Goal: Task Accomplishment & Management: Manage account settings

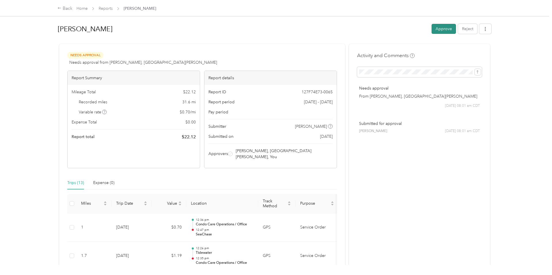
click at [452, 29] on button "Approve" at bounding box center [443, 29] width 24 height 10
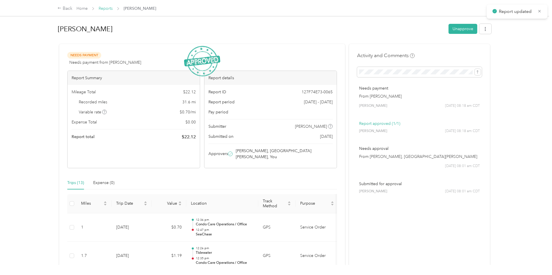
click at [105, 7] on link "Reports" at bounding box center [106, 8] width 14 height 5
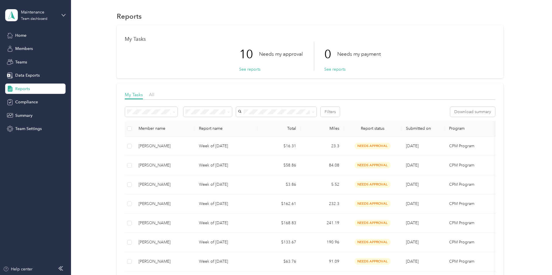
click at [208, 131] on span "Needs my approval" at bounding box center [206, 130] width 36 height 5
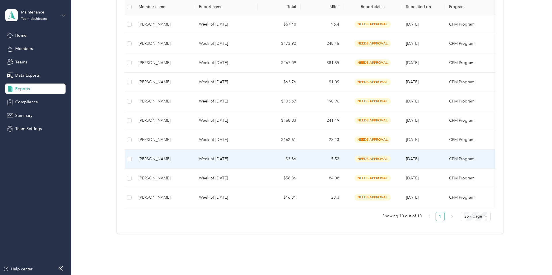
scroll to position [122, 0]
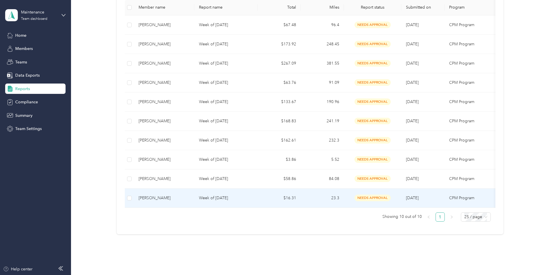
click at [225, 197] on p "Week of [DATE]" at bounding box center [226, 198] width 54 height 6
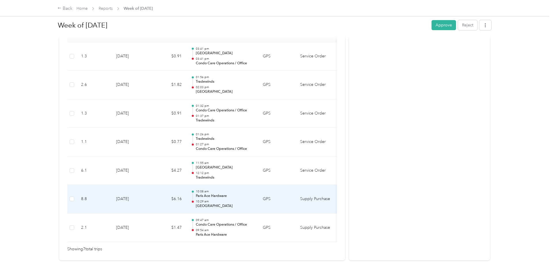
scroll to position [170, 0]
click at [120, 198] on td "[DATE]" at bounding box center [132, 201] width 40 height 29
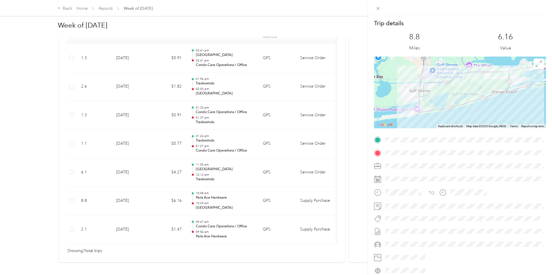
click at [122, 221] on div "Trip details This trip cannot be edited because it is either under review, appr…" at bounding box center [276, 137] width 552 height 275
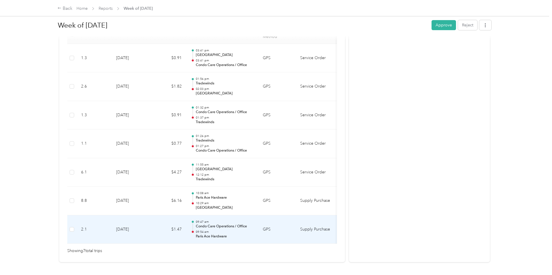
click at [122, 221] on td "[DATE]" at bounding box center [132, 230] width 40 height 29
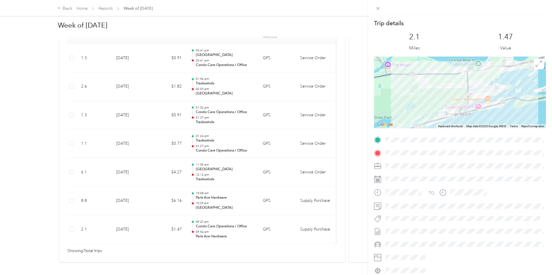
click at [132, 196] on div "Trip details This trip cannot be edited because it is either under review, appr…" at bounding box center [276, 137] width 552 height 275
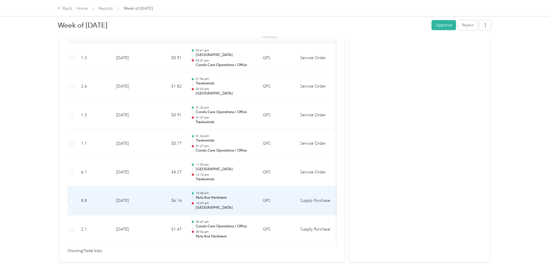
click at [132, 196] on td "[DATE]" at bounding box center [132, 201] width 40 height 29
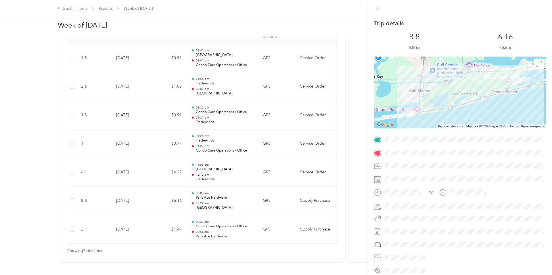
click at [141, 169] on div "Trip details This trip cannot be edited because it is either under review, appr…" at bounding box center [276, 137] width 552 height 275
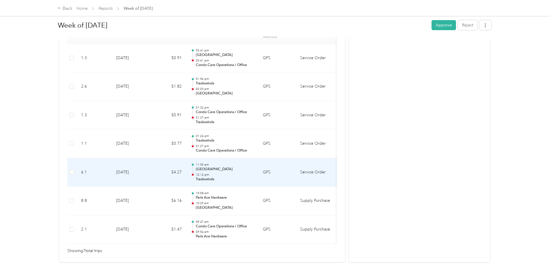
click at [141, 168] on td "[DATE]" at bounding box center [132, 172] width 40 height 29
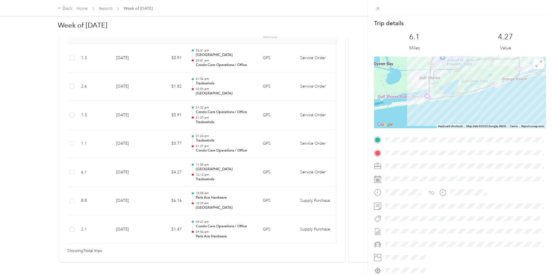
click at [141, 168] on div "Trip details This trip cannot be edited because it is either under review, appr…" at bounding box center [276, 137] width 552 height 275
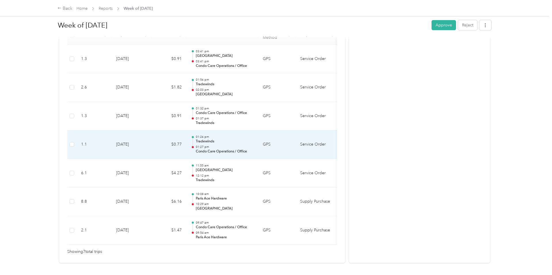
click at [147, 145] on td "[DATE]" at bounding box center [132, 145] width 40 height 29
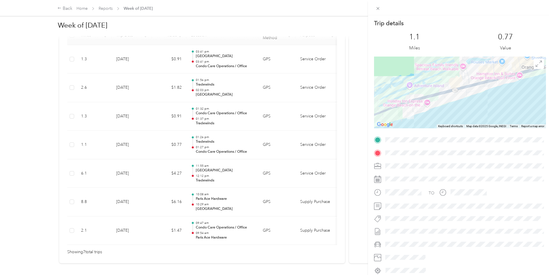
scroll to position [170, 0]
click at [147, 116] on div "Trip details This trip cannot be edited because it is either under review, appr…" at bounding box center [276, 137] width 552 height 275
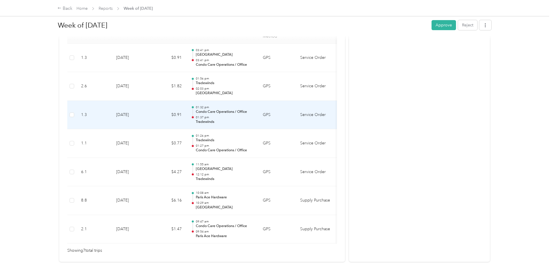
click at [147, 116] on td "[DATE]" at bounding box center [132, 115] width 40 height 29
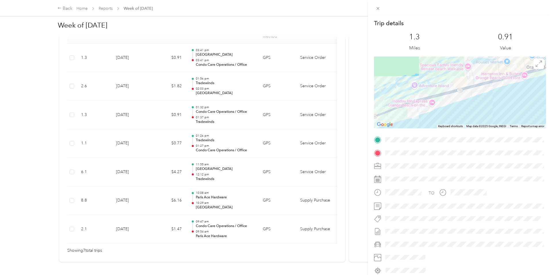
click at [148, 83] on div "Trip details This trip cannot be edited because it is either under review, appr…" at bounding box center [276, 137] width 552 height 275
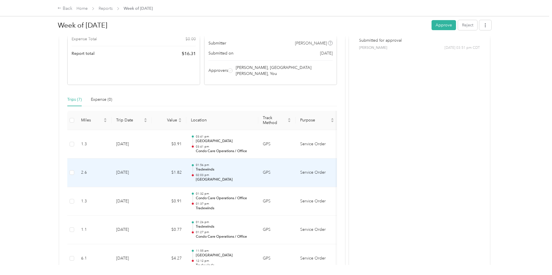
scroll to position [74, 0]
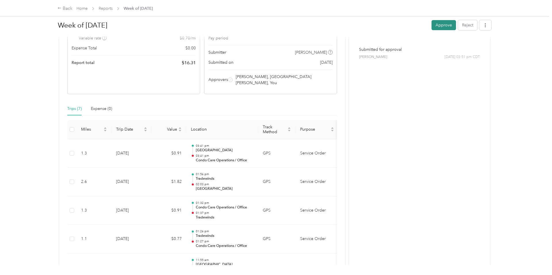
click at [453, 22] on button "Approve" at bounding box center [443, 25] width 24 height 10
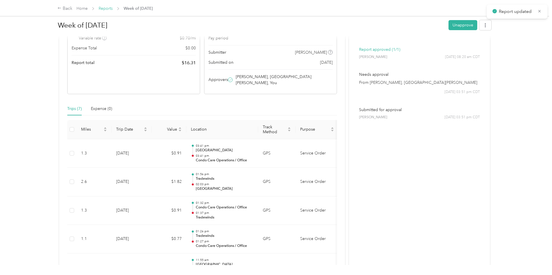
click at [106, 10] on link "Reports" at bounding box center [106, 8] width 14 height 5
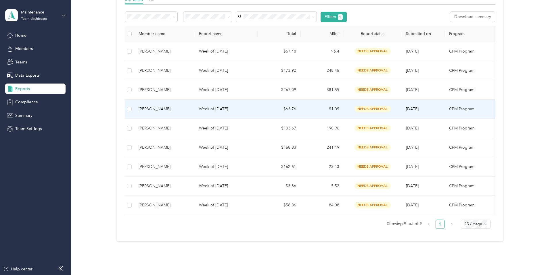
scroll to position [121, 0]
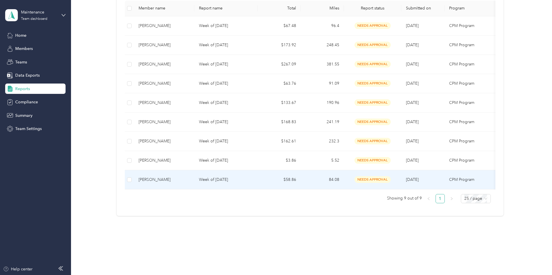
click at [211, 179] on p "Week of [DATE]" at bounding box center [226, 180] width 54 height 6
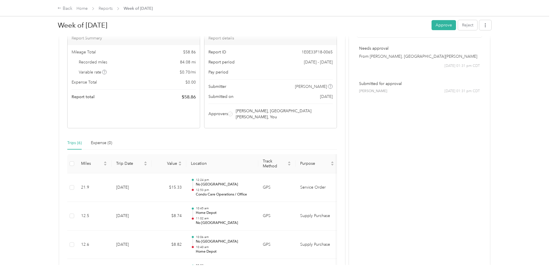
scroll to position [152, 0]
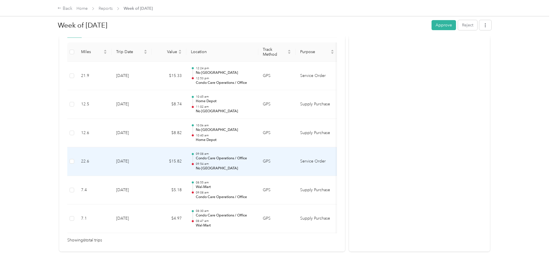
click at [215, 162] on p "09:54 am" at bounding box center [225, 164] width 58 height 4
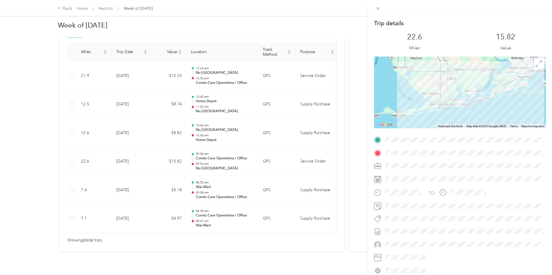
click at [207, 130] on div "Trip details This trip cannot be edited because it is either under review, appr…" at bounding box center [276, 137] width 552 height 275
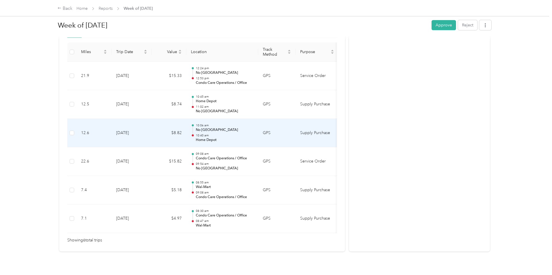
click at [207, 134] on p "10:40 am" at bounding box center [225, 136] width 58 height 4
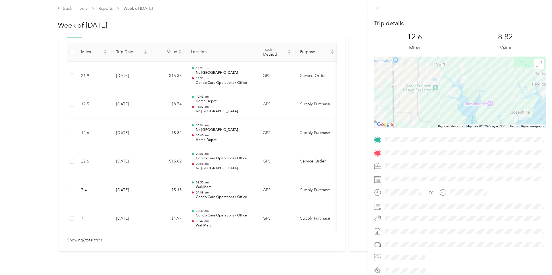
click at [204, 95] on div "Trip details This trip cannot be edited because it is either under review, appr…" at bounding box center [276, 137] width 552 height 275
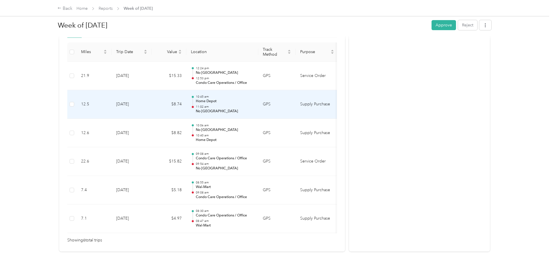
click at [204, 99] on p "Home Depot" at bounding box center [225, 101] width 58 height 5
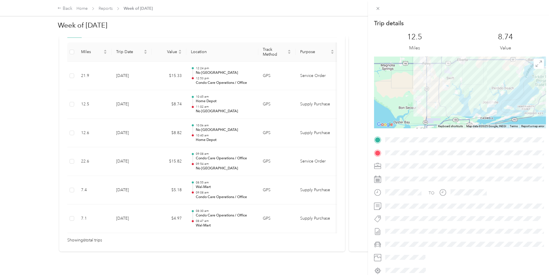
click at [207, 78] on div "Trip details This trip cannot be edited because it is either under review, appr…" at bounding box center [276, 137] width 552 height 275
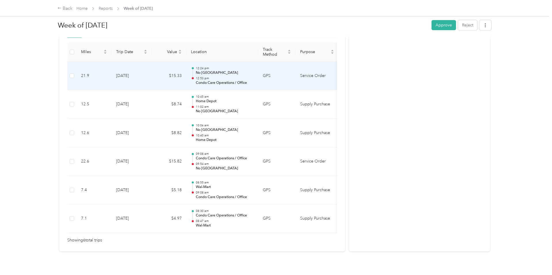
click at [208, 80] on p "Condo Care Operations / Office" at bounding box center [225, 82] width 58 height 5
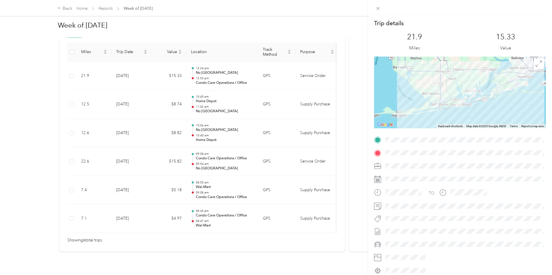
click at [208, 76] on div "Trip details This trip cannot be edited because it is either under review, appr…" at bounding box center [276, 137] width 552 height 275
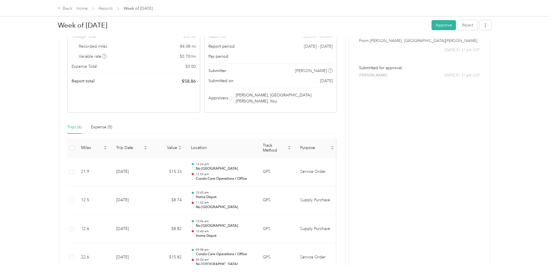
scroll to position [53, 0]
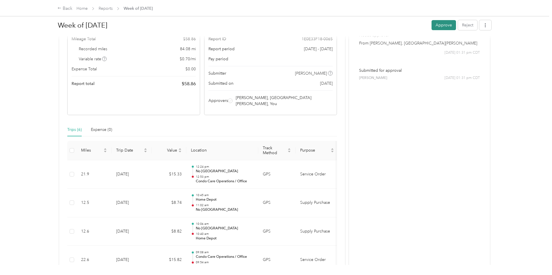
click at [442, 24] on button "Approve" at bounding box center [443, 25] width 24 height 10
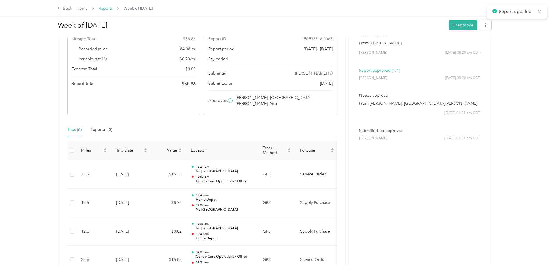
click at [107, 10] on link "Reports" at bounding box center [106, 8] width 14 height 5
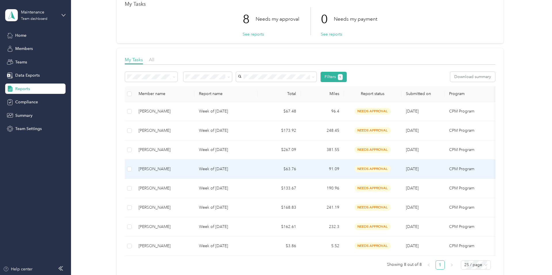
scroll to position [101, 0]
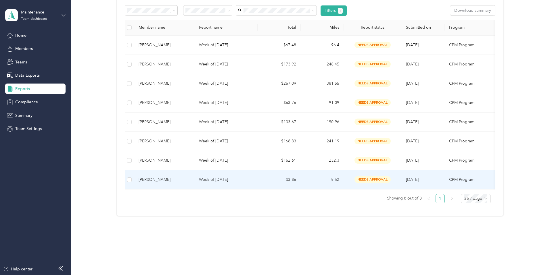
click at [214, 177] on p "Week of [DATE]" at bounding box center [226, 180] width 54 height 6
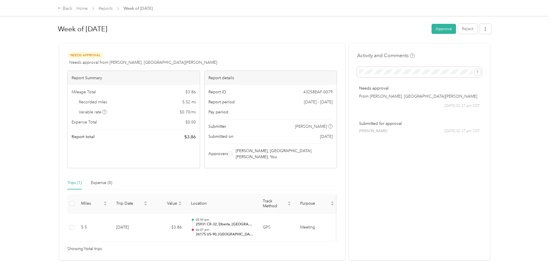
scroll to position [9, 0]
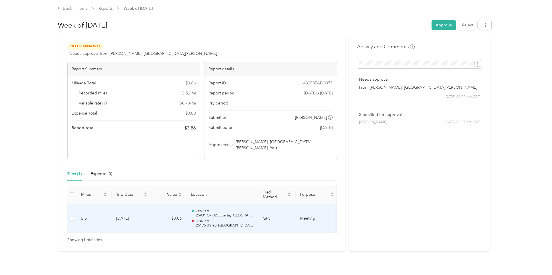
click at [206, 223] on p "26175 US-90, [GEOGRAPHIC_DATA], [GEOGRAPHIC_DATA]" at bounding box center [225, 225] width 58 height 5
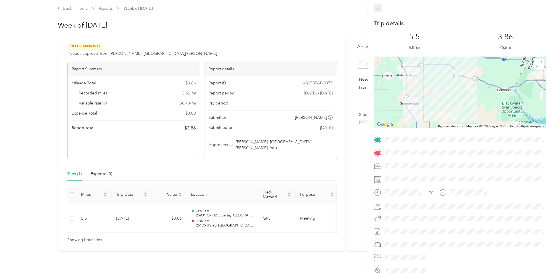
click at [380, 8] on icon at bounding box center [377, 8] width 5 height 5
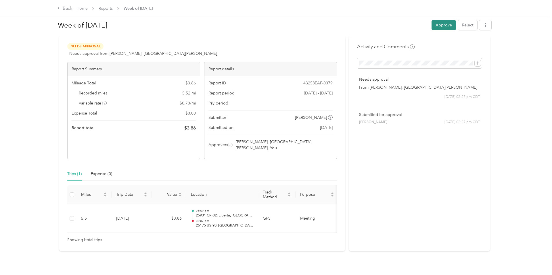
click at [453, 25] on button "Approve" at bounding box center [443, 25] width 24 height 10
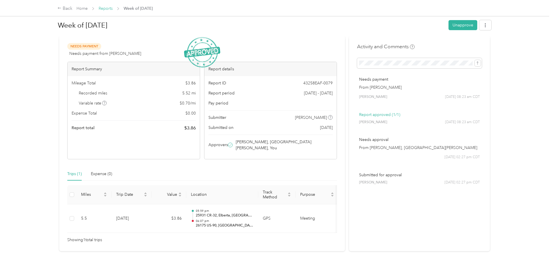
click at [110, 9] on link "Reports" at bounding box center [106, 8] width 14 height 5
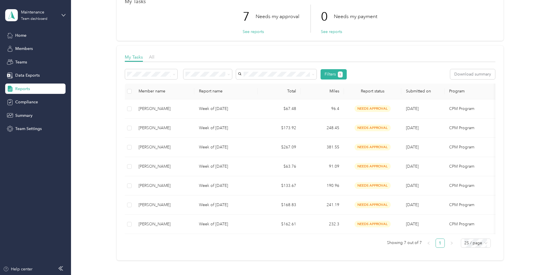
scroll to position [82, 0]
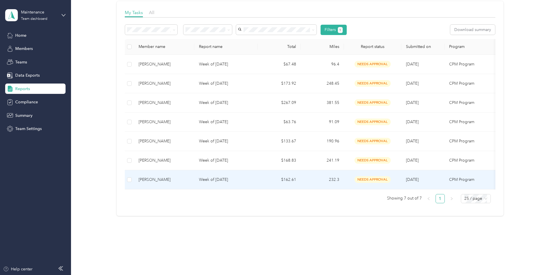
click at [209, 180] on p "Week of [DATE]" at bounding box center [226, 180] width 54 height 6
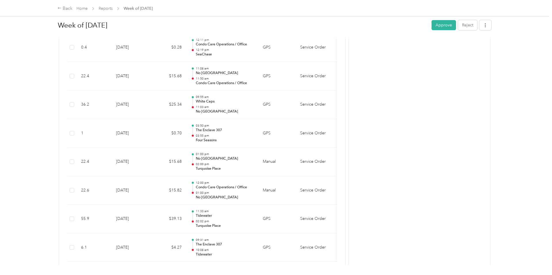
scroll to position [981, 0]
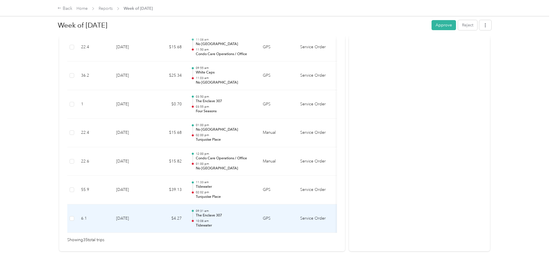
click at [204, 212] on div "09:31 am The Enclave 307 10:08 am Tidewater" at bounding box center [225, 218] width 58 height 19
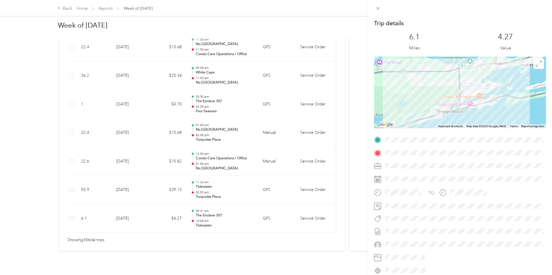
click at [208, 186] on div "Trip details This trip cannot be edited because it is either under review, appr…" at bounding box center [276, 137] width 552 height 275
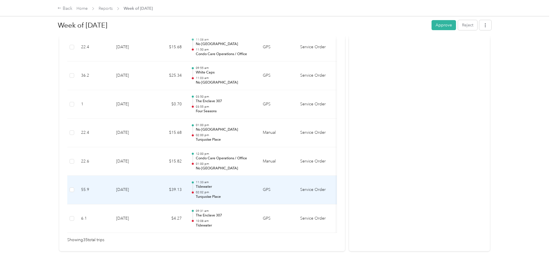
click at [208, 191] on p "02:02 pm" at bounding box center [225, 193] width 58 height 4
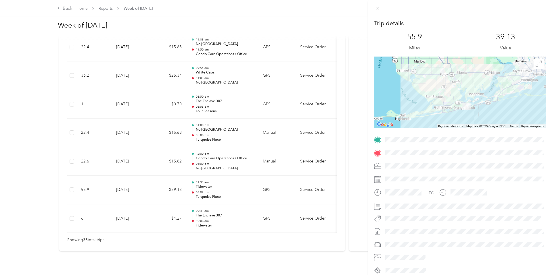
click at [208, 186] on div "Trip details This trip cannot be edited because it is either under review, appr…" at bounding box center [276, 137] width 552 height 275
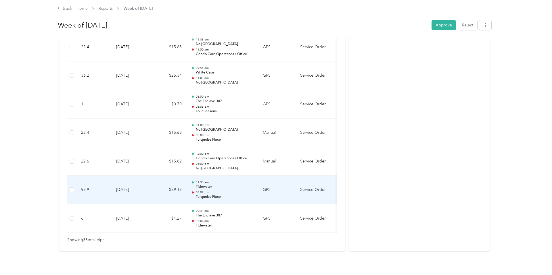
click at [208, 191] on p "02:02 pm" at bounding box center [225, 193] width 58 height 4
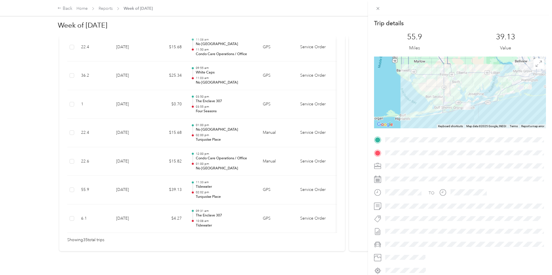
click at [210, 159] on div "Trip details This trip cannot be edited because it is either under review, appr…" at bounding box center [276, 137] width 552 height 275
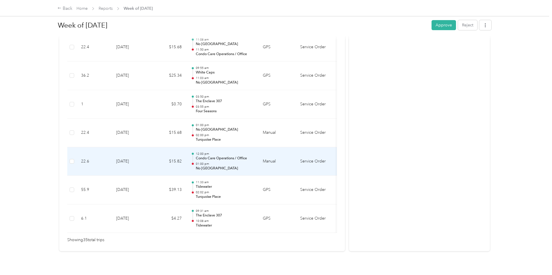
click at [210, 162] on p "01:00 pm" at bounding box center [225, 164] width 58 height 4
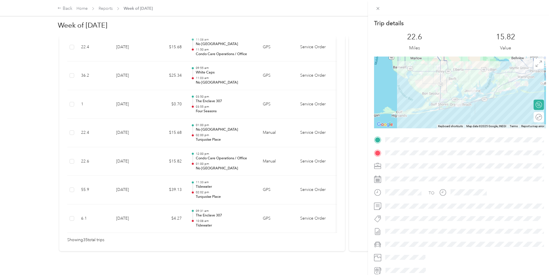
click at [210, 159] on div "Trip details This trip cannot be edited because it is either under review, appr…" at bounding box center [276, 137] width 552 height 275
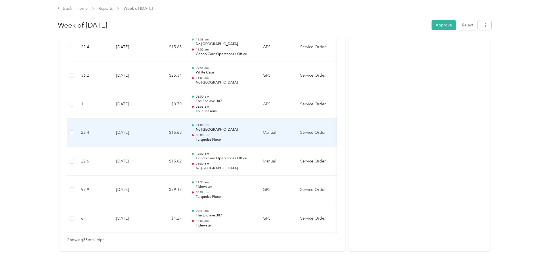
click at [214, 133] on p "02:00 pm" at bounding box center [225, 135] width 58 height 4
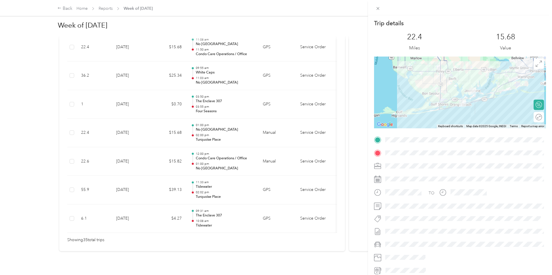
click at [210, 104] on div "Trip details This trip cannot be edited because it is either under review, appr…" at bounding box center [276, 137] width 552 height 275
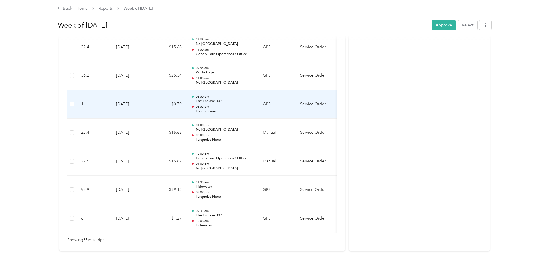
click at [210, 109] on p "Four Seasons" at bounding box center [225, 111] width 58 height 5
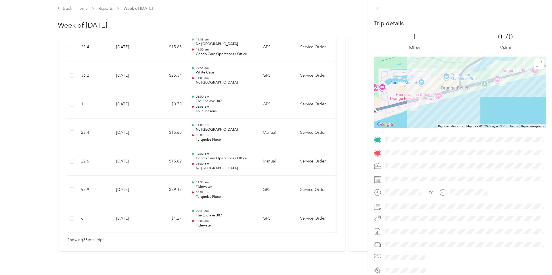
click at [210, 104] on div "Trip details This trip cannot be edited because it is either under review, appr…" at bounding box center [276, 137] width 552 height 275
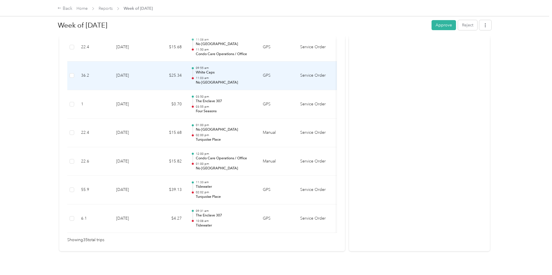
click at [210, 80] on p "No [GEOGRAPHIC_DATA]" at bounding box center [225, 82] width 58 height 5
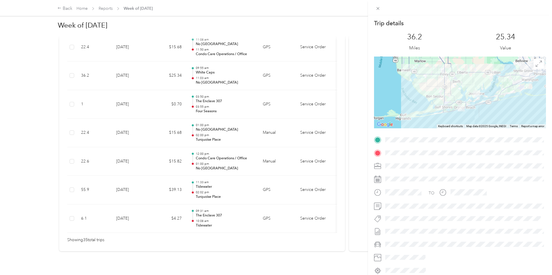
click at [152, 191] on div "Trip details This trip cannot be edited because it is either under review, appr…" at bounding box center [276, 137] width 552 height 275
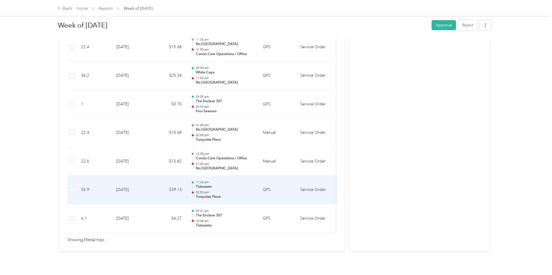
click at [151, 192] on td "[DATE]" at bounding box center [132, 190] width 40 height 29
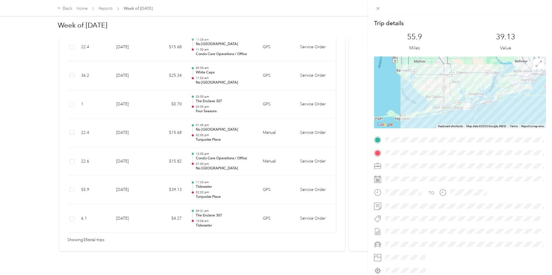
click at [151, 192] on div "Trip details This trip cannot be edited because it is either under review, appr…" at bounding box center [276, 137] width 552 height 275
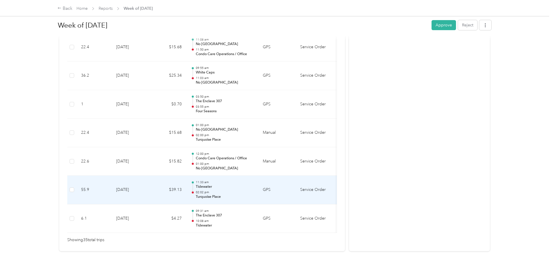
click at [144, 183] on td "[DATE]" at bounding box center [132, 190] width 40 height 29
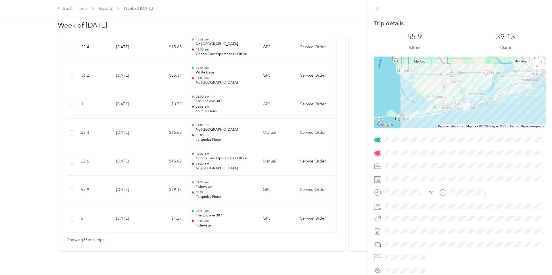
click at [144, 183] on div "Trip details This trip cannot be edited because it is either under review, appr…" at bounding box center [276, 137] width 552 height 275
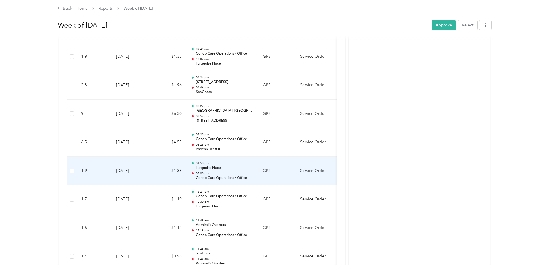
scroll to position [379, 0]
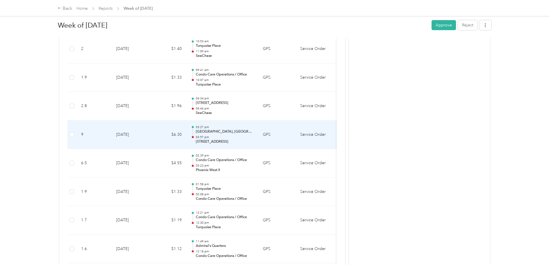
click at [153, 135] on td "$6.30" at bounding box center [169, 135] width 34 height 29
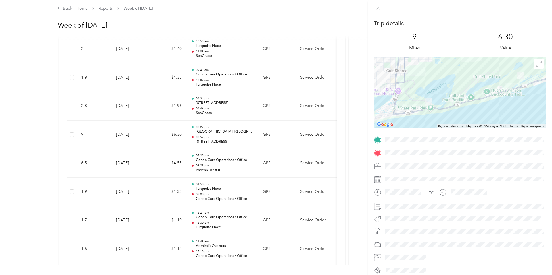
click at [151, 108] on div "Trip details This trip cannot be edited because it is either under review, appr…" at bounding box center [276, 137] width 552 height 275
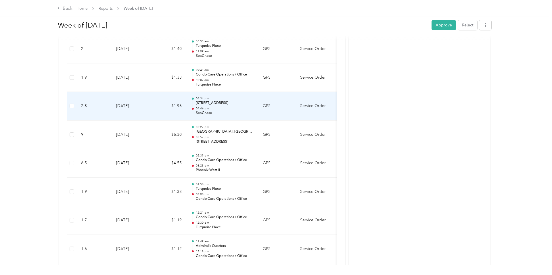
click at [151, 108] on td "[DATE]" at bounding box center [132, 106] width 40 height 29
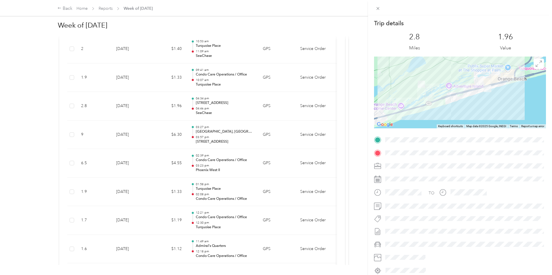
click at [151, 108] on div "Trip details This trip cannot be edited because it is either under review, appr…" at bounding box center [276, 137] width 552 height 275
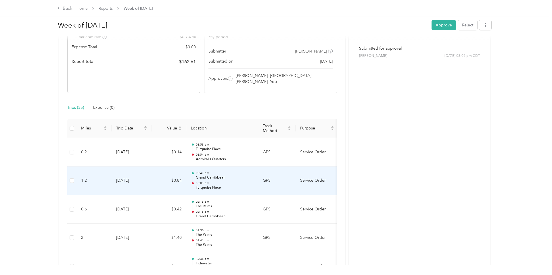
scroll to position [0, 0]
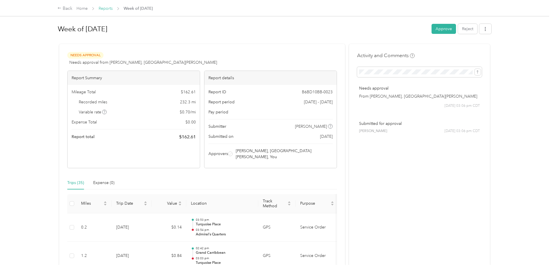
click at [109, 9] on link "Reports" at bounding box center [106, 8] width 14 height 5
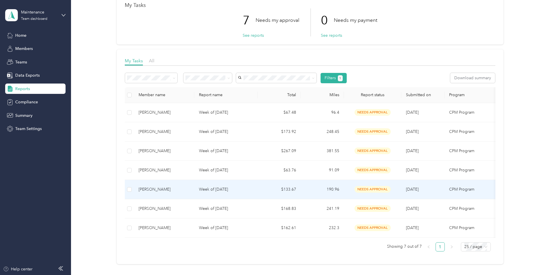
scroll to position [37, 0]
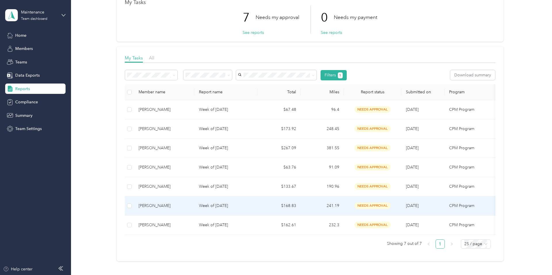
click at [214, 207] on p "Week of [DATE]" at bounding box center [226, 206] width 54 height 6
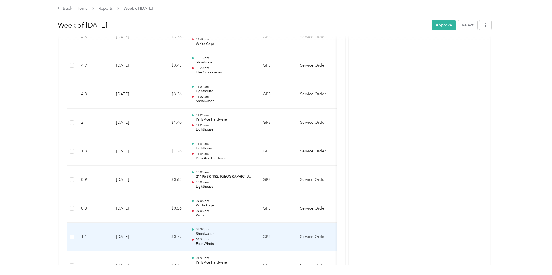
scroll to position [1560, 0]
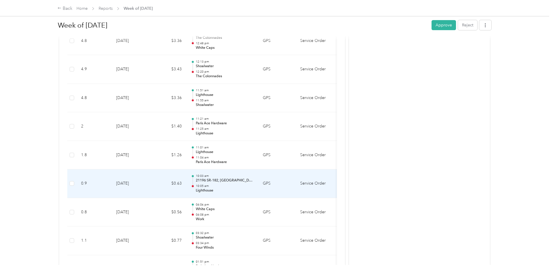
click at [170, 180] on td "$0.63" at bounding box center [169, 184] width 34 height 29
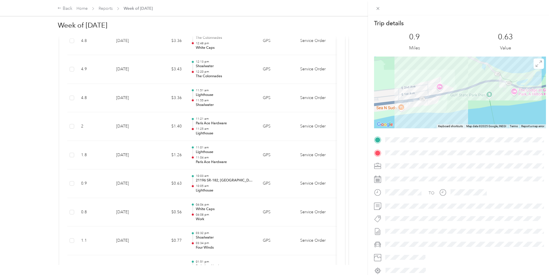
click at [170, 180] on div "Trip details This trip cannot be edited because it is either under review, appr…" at bounding box center [276, 137] width 552 height 275
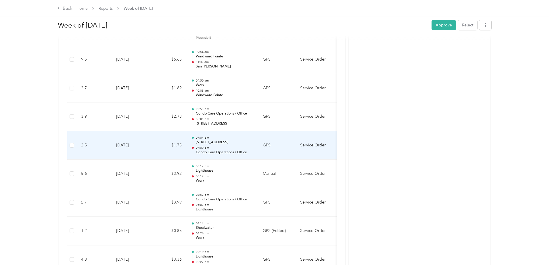
click at [159, 142] on td "$1.75" at bounding box center [169, 145] width 34 height 29
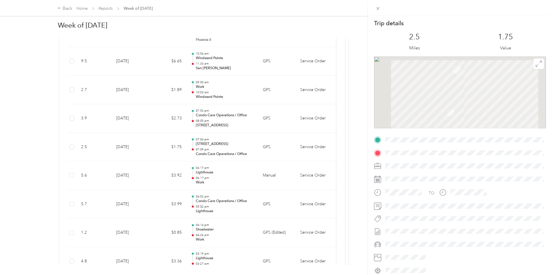
scroll to position [881, 0]
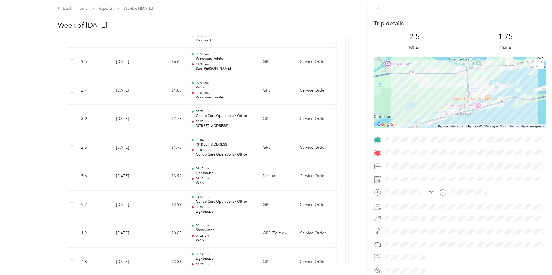
click at [159, 142] on div "Trip details This trip cannot be edited because it is either under review, appr…" at bounding box center [276, 137] width 552 height 275
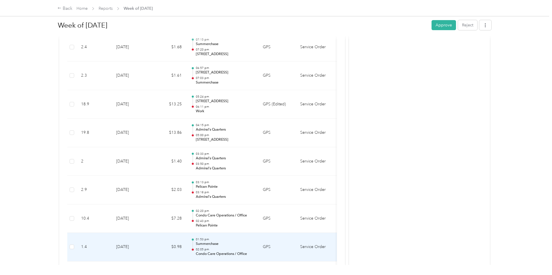
scroll to position [580, 0]
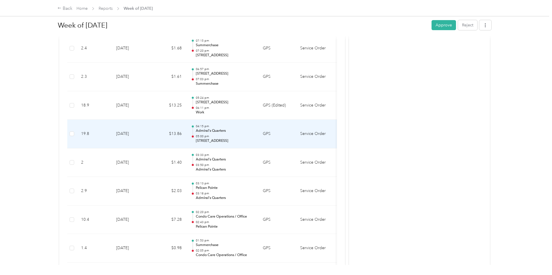
click at [163, 133] on td "$13.86" at bounding box center [169, 134] width 34 height 29
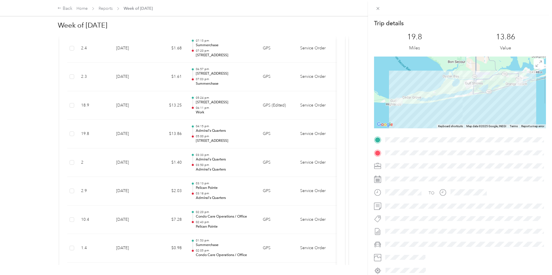
click at [163, 133] on div "Trip details This trip cannot be edited because it is either under review, appr…" at bounding box center [276, 137] width 552 height 275
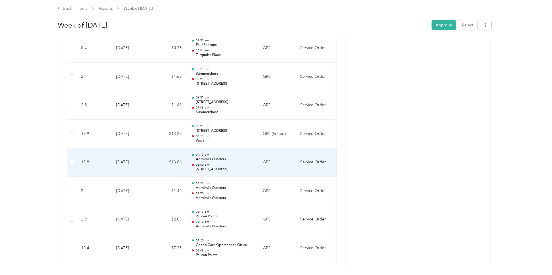
scroll to position [551, 0]
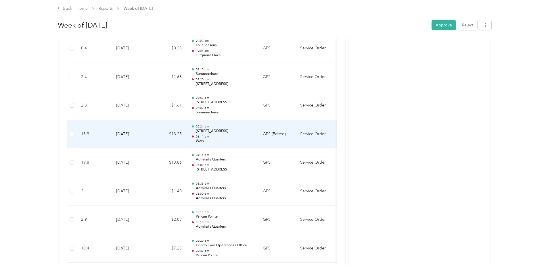
click at [165, 132] on td "$13.25" at bounding box center [169, 134] width 34 height 29
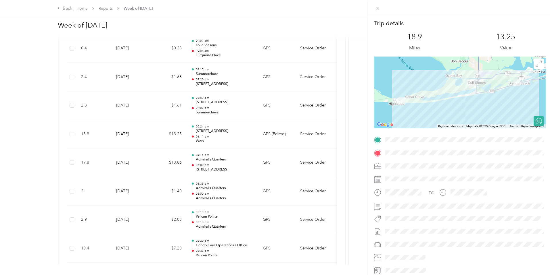
click at [165, 132] on div "Trip details This trip cannot be edited because it is either under review, appr…" at bounding box center [276, 137] width 552 height 275
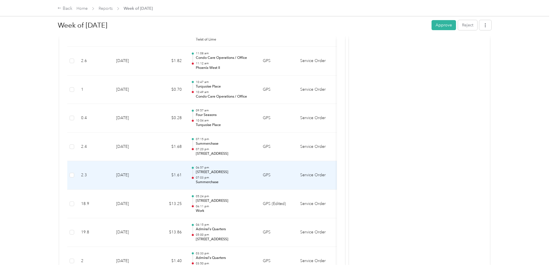
scroll to position [477, 0]
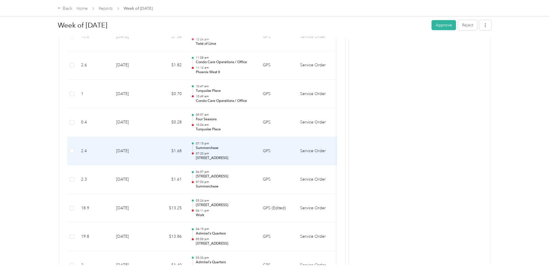
click at [158, 147] on td "$1.68" at bounding box center [169, 151] width 34 height 29
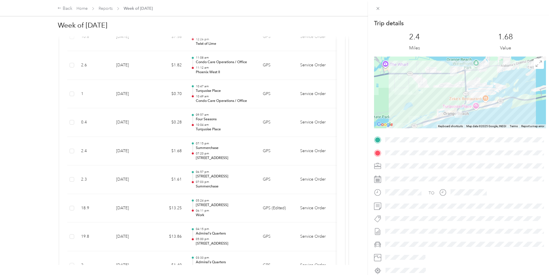
click at [158, 147] on div "Trip details This trip cannot be edited because it is either under review, appr…" at bounding box center [276, 137] width 552 height 275
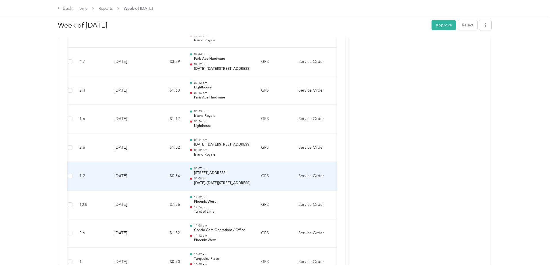
scroll to position [308, 0]
click at [148, 176] on td "[DATE]" at bounding box center [130, 177] width 40 height 29
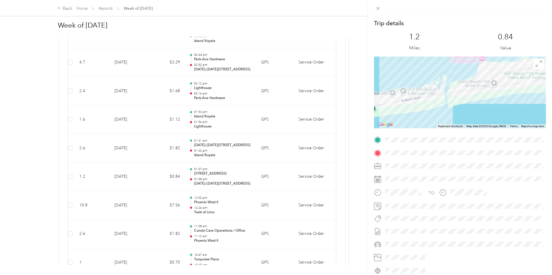
click at [148, 176] on div "Trip details This trip cannot be edited because it is either under review, appr…" at bounding box center [276, 137] width 552 height 275
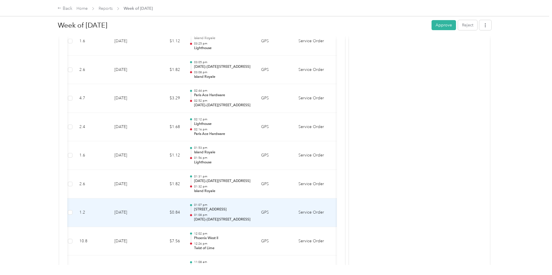
scroll to position [271, 0]
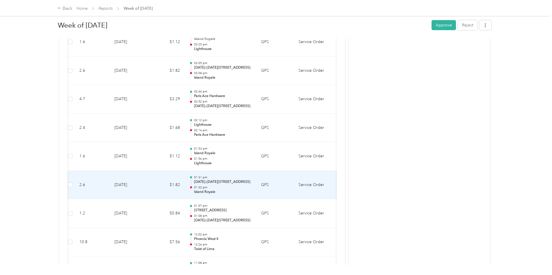
click at [148, 176] on td "[DATE]" at bounding box center [130, 185] width 40 height 29
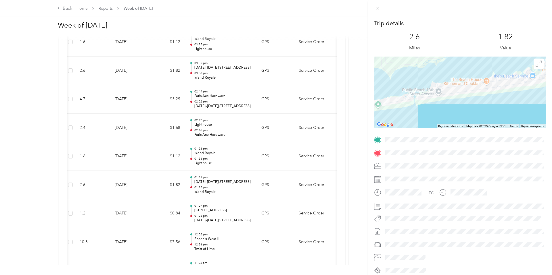
click at [154, 178] on div "Trip details This trip cannot be edited because it is either under review, appr…" at bounding box center [276, 137] width 552 height 275
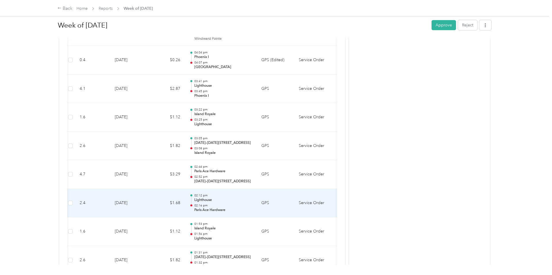
scroll to position [195, 0]
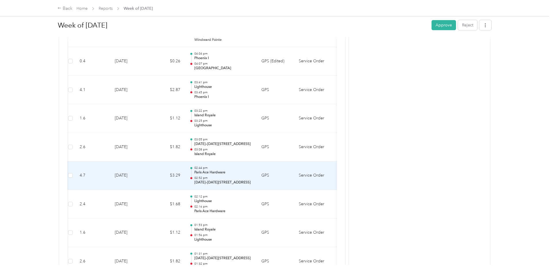
click at [154, 171] on td "$3.29" at bounding box center [167, 176] width 34 height 29
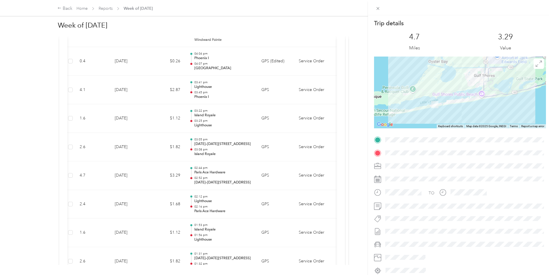
click at [154, 171] on div "Trip details This trip cannot be edited because it is either under review, appr…" at bounding box center [276, 137] width 552 height 275
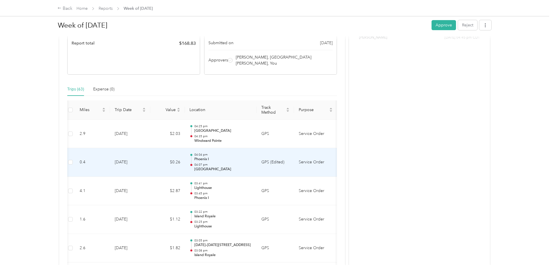
scroll to position [0, 0]
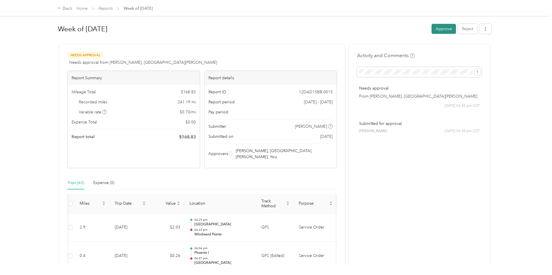
click at [446, 28] on button "Approve" at bounding box center [443, 29] width 24 height 10
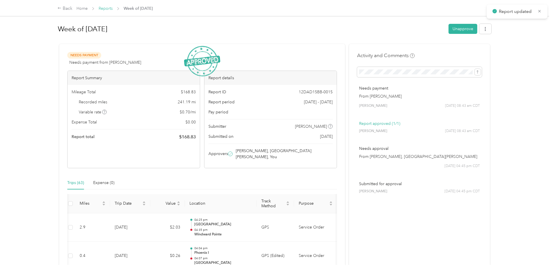
click at [103, 10] on link "Reports" at bounding box center [106, 8] width 14 height 5
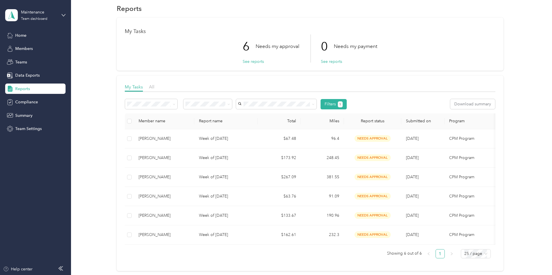
scroll to position [10, 0]
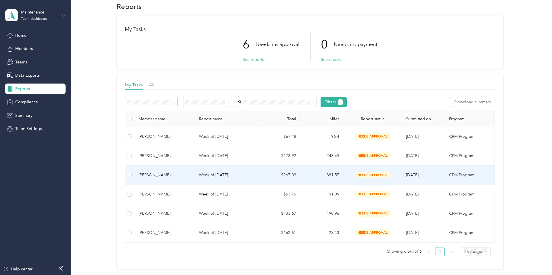
click at [201, 178] on td "Week of [DATE]" at bounding box center [225, 175] width 63 height 19
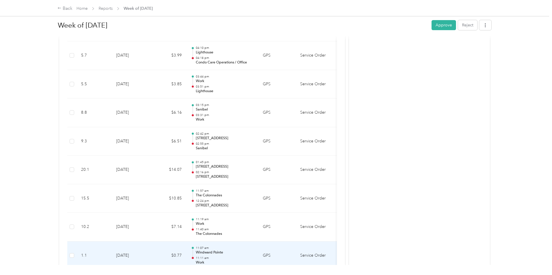
scroll to position [1625, 0]
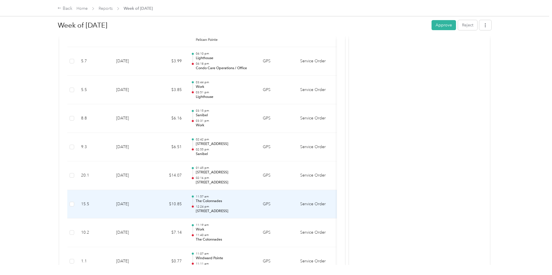
click at [166, 205] on td "$10.85" at bounding box center [169, 204] width 34 height 29
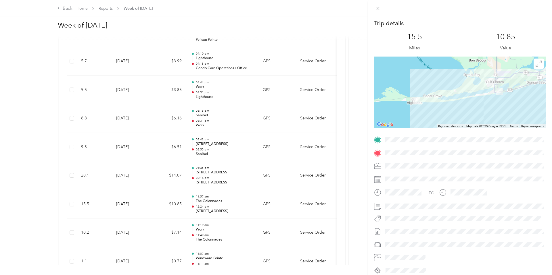
click at [166, 203] on div "Trip details This trip cannot be edited because it is either under review, appr…" at bounding box center [276, 137] width 552 height 275
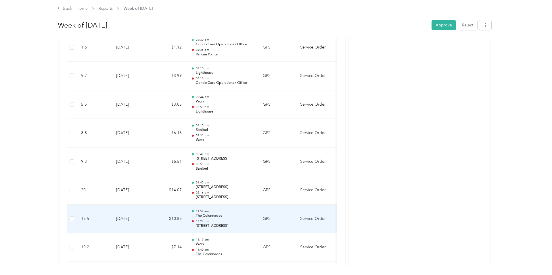
scroll to position [1610, 0]
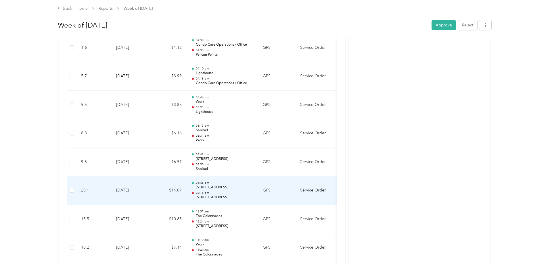
click at [165, 190] on td "$14.07" at bounding box center [169, 191] width 34 height 29
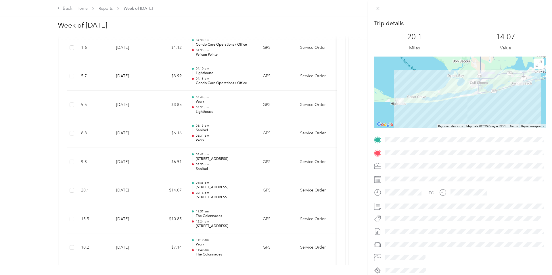
click at [165, 190] on div "Trip details This trip cannot be edited because it is either under review, appr…" at bounding box center [276, 137] width 552 height 275
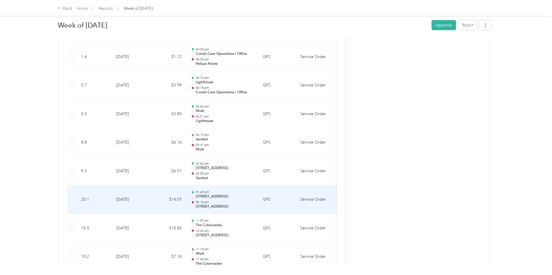
scroll to position [1597, 0]
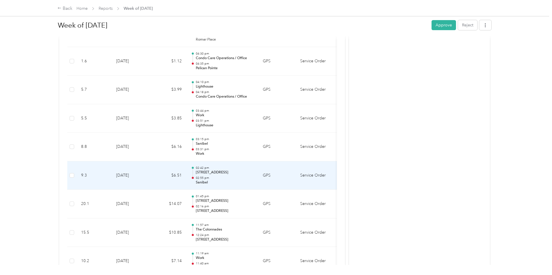
click at [162, 181] on td "$6.51" at bounding box center [169, 176] width 34 height 29
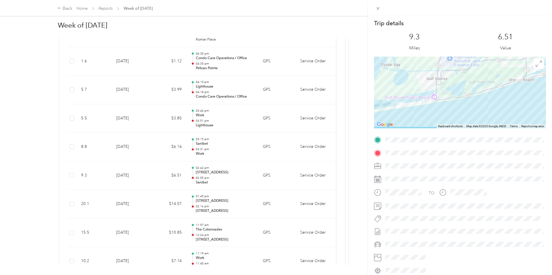
click at [162, 179] on div "Trip details This trip cannot be edited because it is either under review, appr…" at bounding box center [276, 137] width 552 height 275
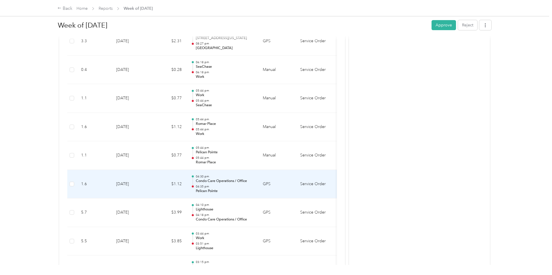
scroll to position [1470, 0]
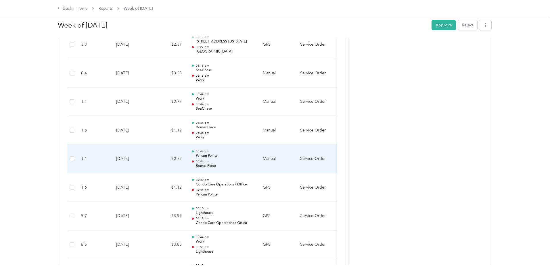
click at [162, 155] on td "$0.77" at bounding box center [169, 159] width 34 height 29
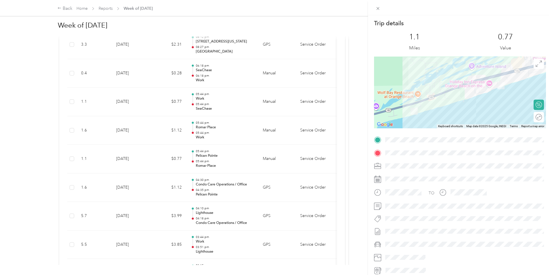
click at [162, 157] on div "Trip details This trip cannot be edited because it is either under review, appr…" at bounding box center [276, 137] width 552 height 275
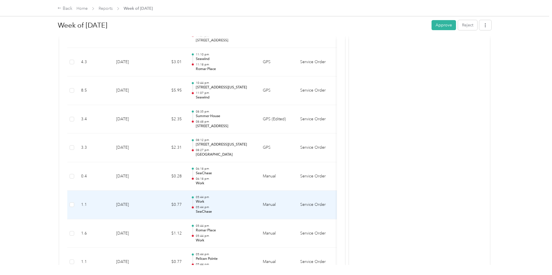
scroll to position [1367, 0]
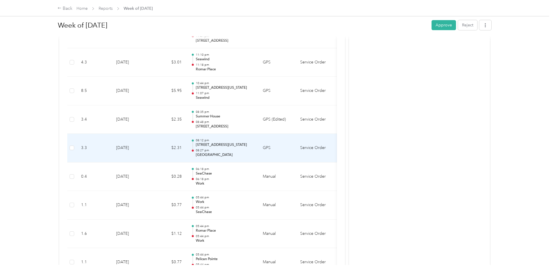
click at [164, 149] on td "$2.31" at bounding box center [169, 148] width 34 height 29
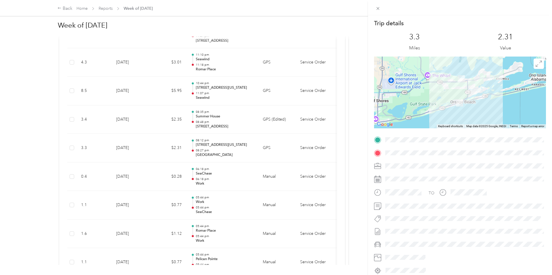
click at [164, 149] on div "Trip details This trip cannot be edited because it is either under review, appr…" at bounding box center [276, 137] width 552 height 275
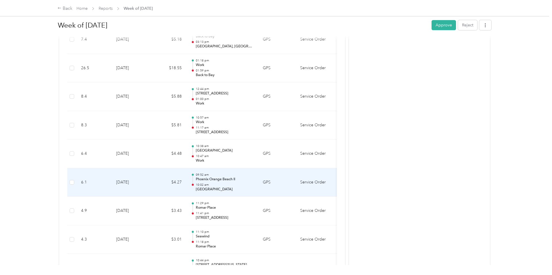
scroll to position [1188, 0]
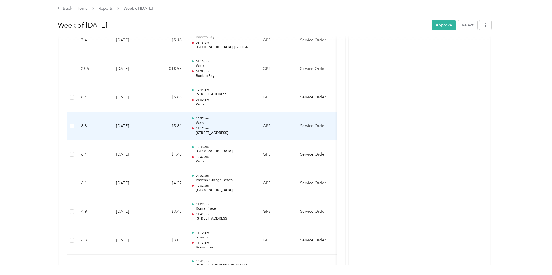
click at [162, 124] on td "$5.81" at bounding box center [169, 126] width 34 height 29
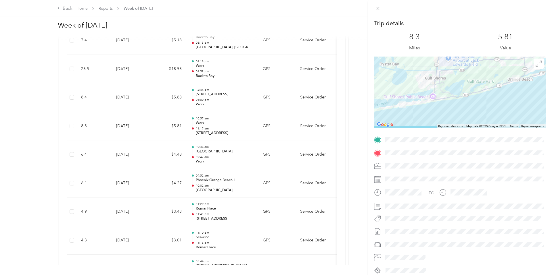
click at [162, 124] on div "Trip details This trip cannot be edited because it is either under review, appr…" at bounding box center [276, 137] width 552 height 275
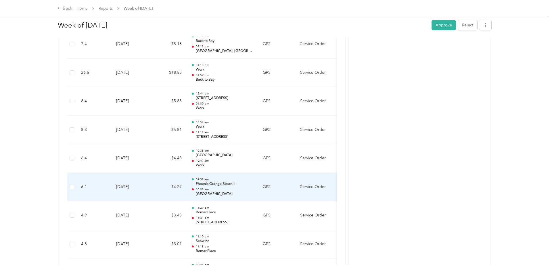
scroll to position [1166, 0]
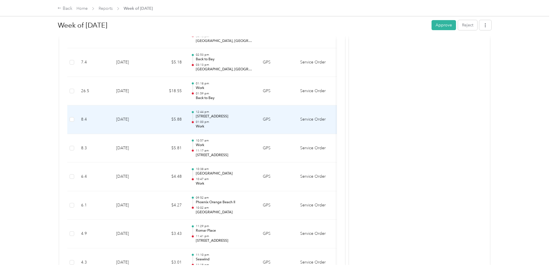
click at [165, 122] on td "$5.88" at bounding box center [169, 120] width 34 height 29
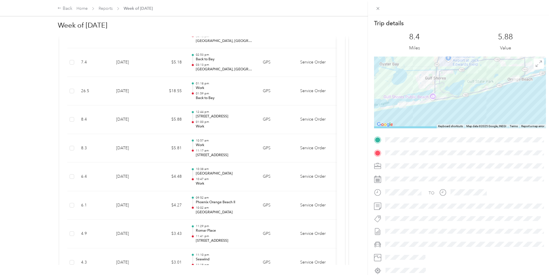
click at [165, 122] on div "Trip details This trip cannot be edited because it is either under review, appr…" at bounding box center [276, 137] width 552 height 275
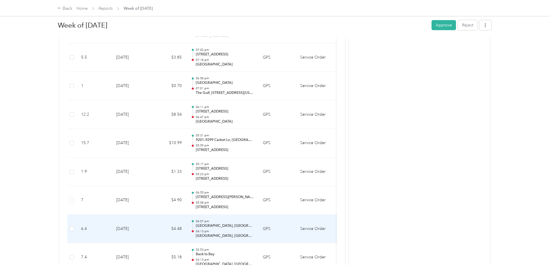
scroll to position [970, 0]
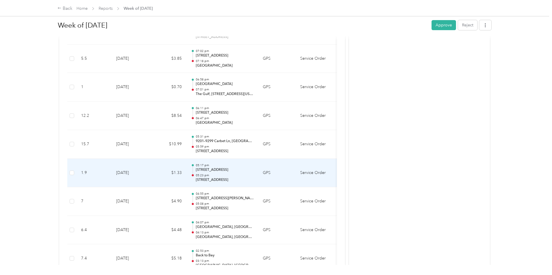
click at [167, 170] on td "$1.33" at bounding box center [169, 173] width 34 height 29
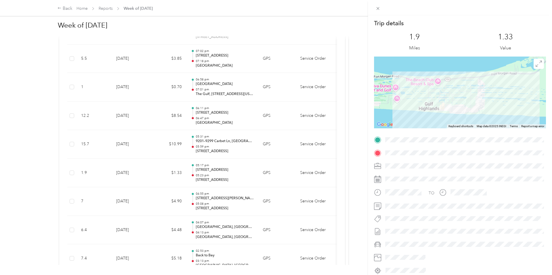
click at [166, 170] on div "Trip details This trip cannot be edited because it is either under review, appr…" at bounding box center [276, 137] width 552 height 275
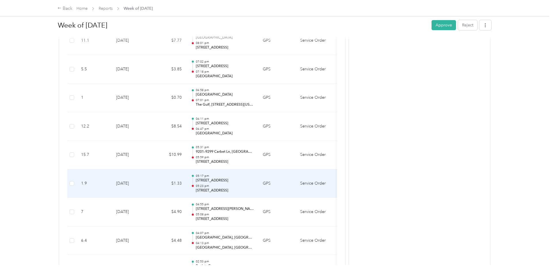
scroll to position [949, 0]
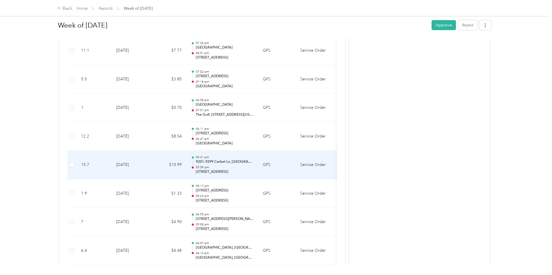
click at [161, 164] on td "$10.99" at bounding box center [169, 165] width 34 height 29
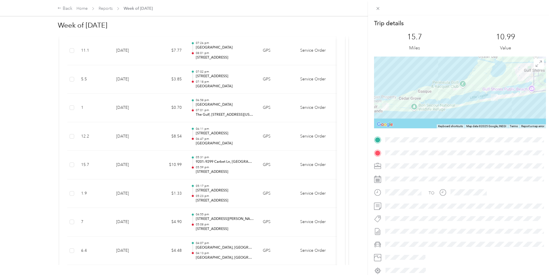
click at [161, 164] on div "Trip details This trip cannot be edited because it is either under review, appr…" at bounding box center [276, 137] width 552 height 275
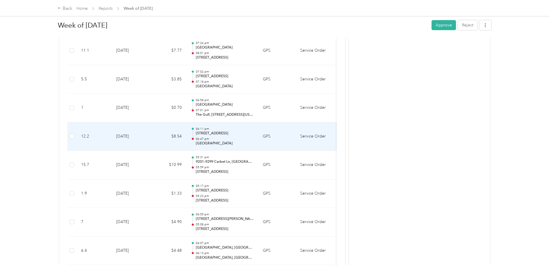
click at [159, 133] on td "$8.54" at bounding box center [169, 136] width 34 height 29
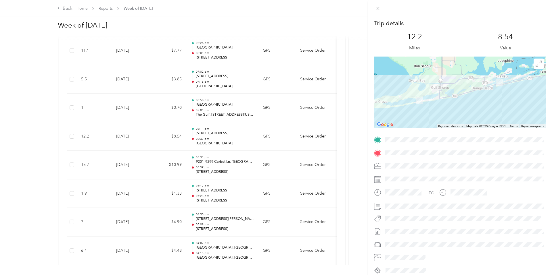
click at [159, 133] on div "Trip details This trip cannot be edited because it is either under review, appr…" at bounding box center [276, 137] width 552 height 275
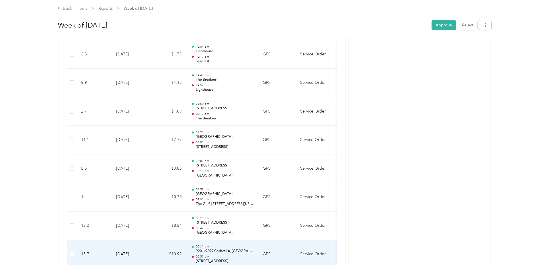
scroll to position [840, 0]
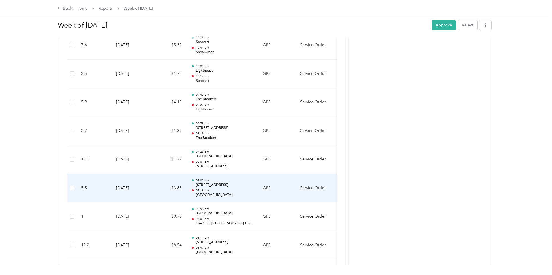
click at [163, 182] on td "$3.85" at bounding box center [169, 188] width 34 height 29
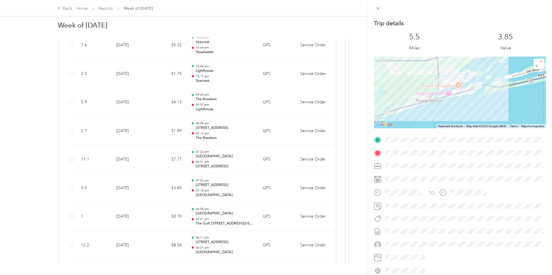
click at [163, 182] on div "Trip details This trip cannot be edited because it is either under review, appr…" at bounding box center [276, 137] width 552 height 275
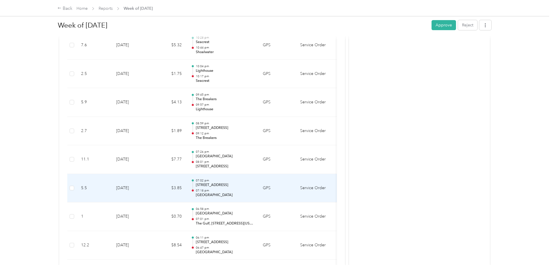
scroll to position [830, 0]
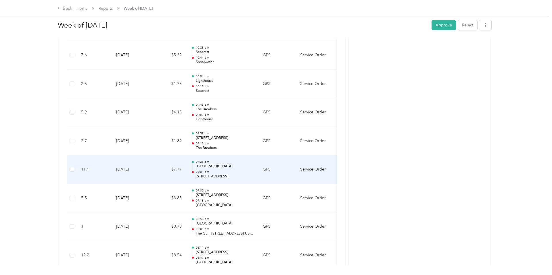
click at [161, 168] on td "$7.77" at bounding box center [169, 170] width 34 height 29
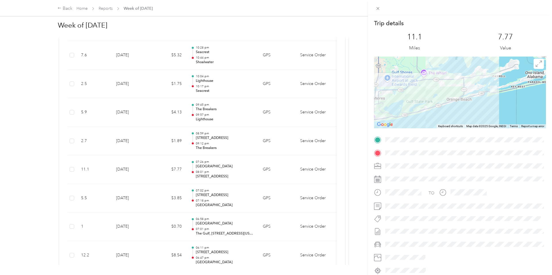
click at [161, 168] on div "Trip details This trip cannot be edited because it is either under review, appr…" at bounding box center [276, 137] width 552 height 275
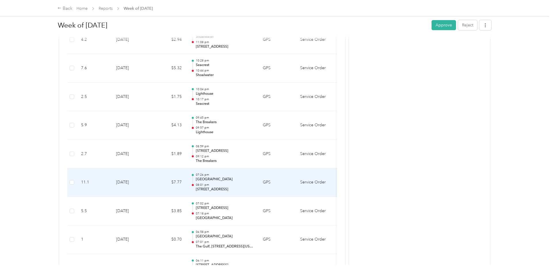
scroll to position [812, 0]
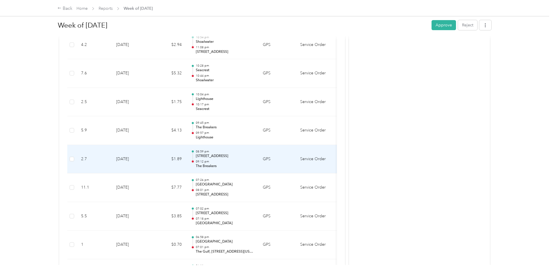
click at [162, 162] on td "$1.89" at bounding box center [169, 159] width 34 height 29
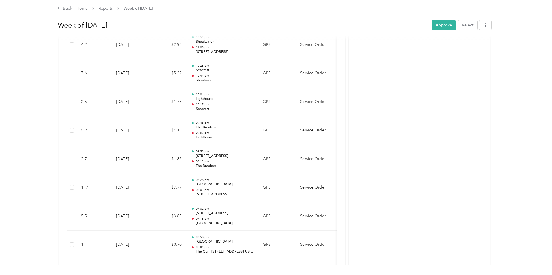
scroll to position [813, 0]
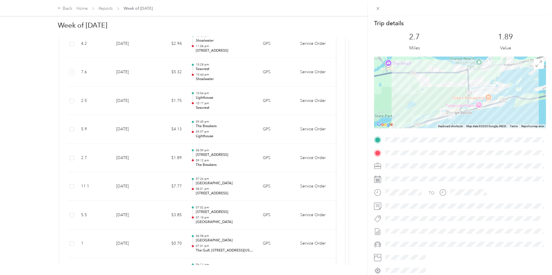
click at [162, 158] on div "Trip details This trip cannot be edited because it is either under review, appr…" at bounding box center [276, 137] width 552 height 275
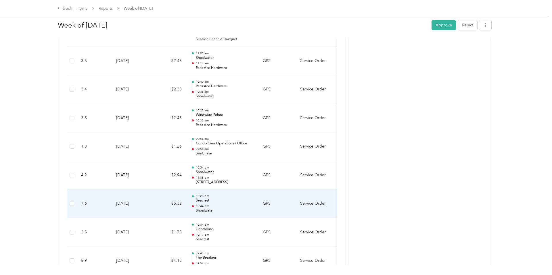
scroll to position [679, 0]
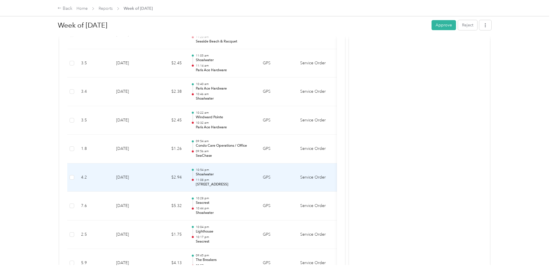
click at [164, 179] on td "$2.94" at bounding box center [169, 178] width 34 height 29
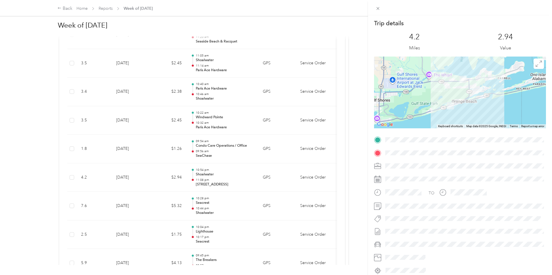
click at [164, 178] on div "Trip details This trip cannot be edited because it is either under review, appr…" at bounding box center [276, 137] width 552 height 275
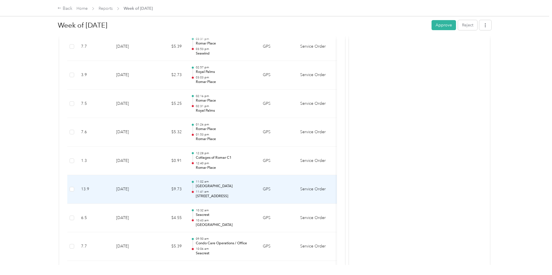
scroll to position [238, 0]
click at [164, 180] on td "$9.73" at bounding box center [169, 190] width 34 height 29
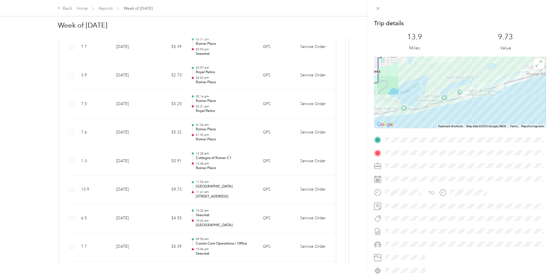
click at [164, 180] on div "Trip details This trip cannot be edited because it is either under review, appr…" at bounding box center [276, 137] width 552 height 275
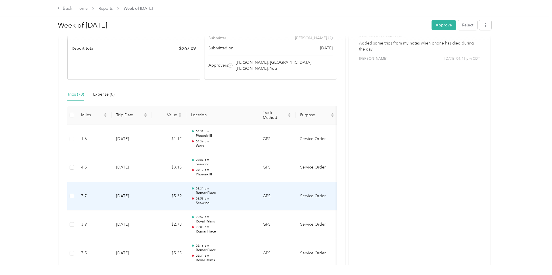
scroll to position [0, 0]
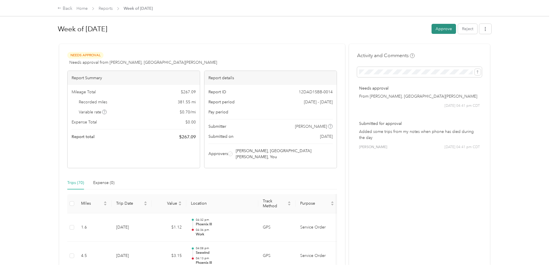
click at [444, 28] on button "Approve" at bounding box center [443, 29] width 24 height 10
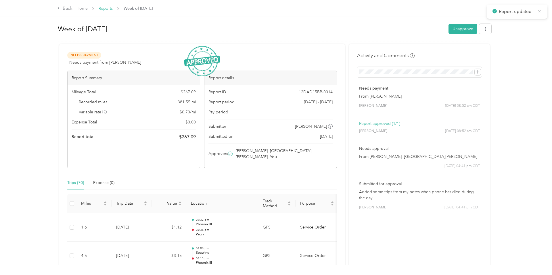
click at [111, 9] on link "Reports" at bounding box center [106, 8] width 14 height 5
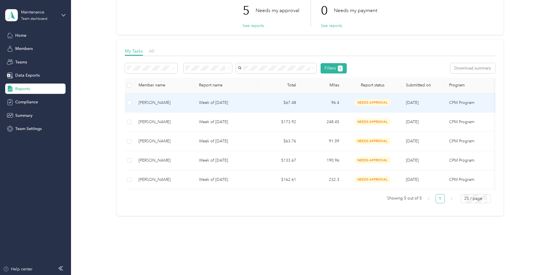
scroll to position [43, 0]
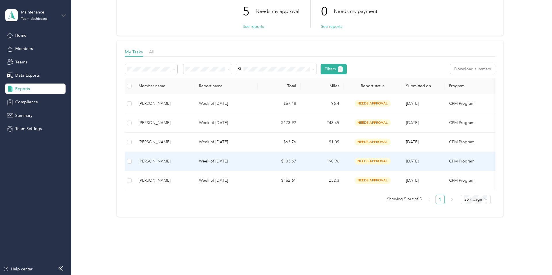
click at [212, 162] on p "Week of [DATE]" at bounding box center [226, 161] width 54 height 6
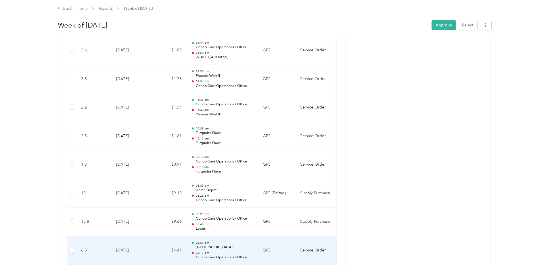
scroll to position [1121, 0]
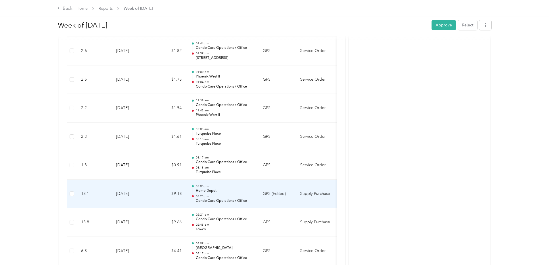
click at [157, 194] on td "$9.18" at bounding box center [169, 194] width 34 height 29
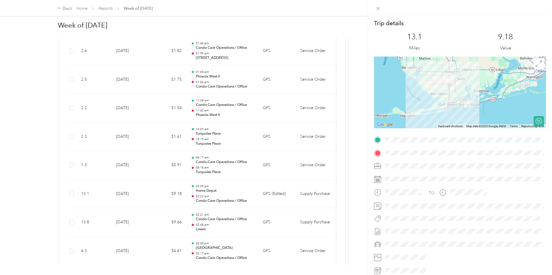
click at [157, 194] on div "Trip details This trip cannot be edited because it is either under review, appr…" at bounding box center [276, 137] width 552 height 275
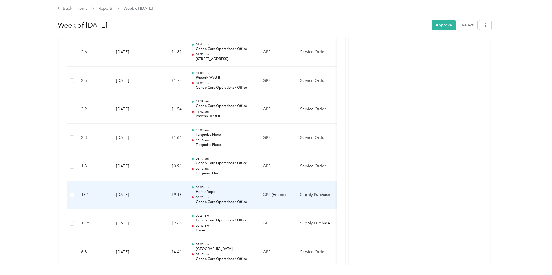
scroll to position [1129, 0]
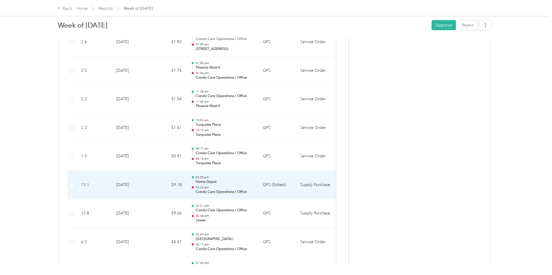
click at [165, 171] on td "$9.18" at bounding box center [169, 185] width 34 height 29
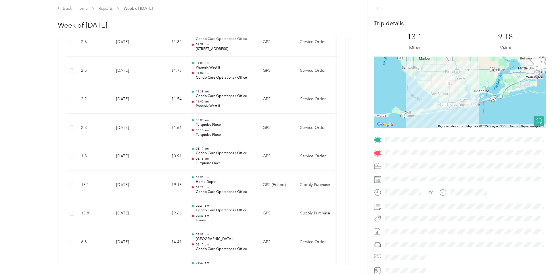
click at [162, 172] on div "Trip details This trip cannot be edited because it is either under review, appr…" at bounding box center [276, 137] width 552 height 275
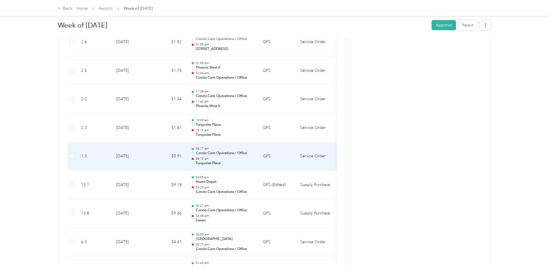
click at [164, 153] on td "$0.91" at bounding box center [169, 156] width 34 height 29
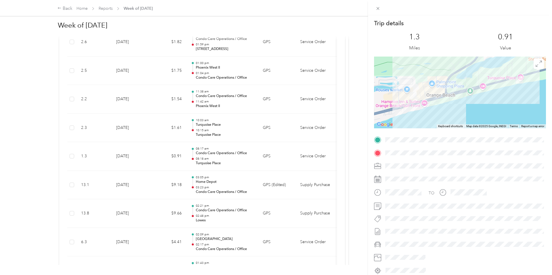
click at [164, 153] on div "Trip details This trip cannot be edited because it is either under review, appr…" at bounding box center [276, 137] width 552 height 275
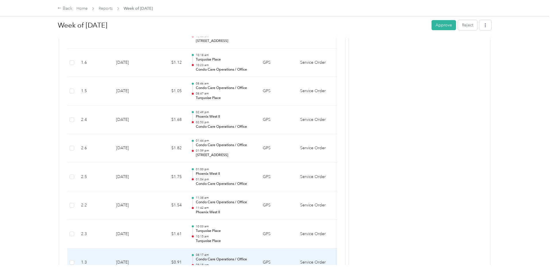
scroll to position [1019, 0]
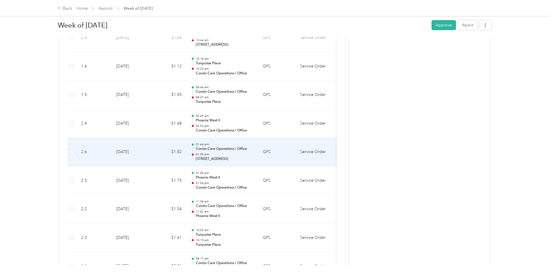
click at [163, 151] on td "$1.82" at bounding box center [169, 152] width 34 height 29
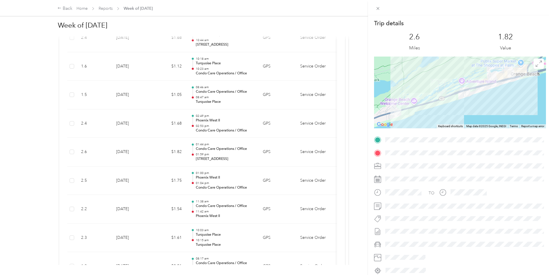
click at [163, 151] on div "Trip details This trip cannot be edited because it is either under review, appr…" at bounding box center [276, 137] width 552 height 275
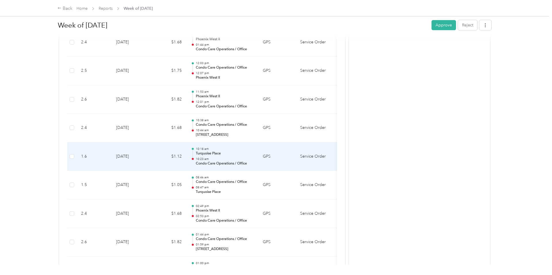
scroll to position [917, 0]
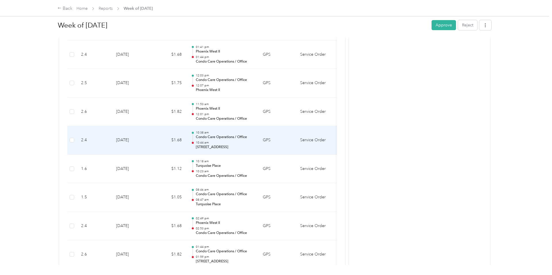
click at [161, 142] on td "$1.68" at bounding box center [169, 140] width 34 height 29
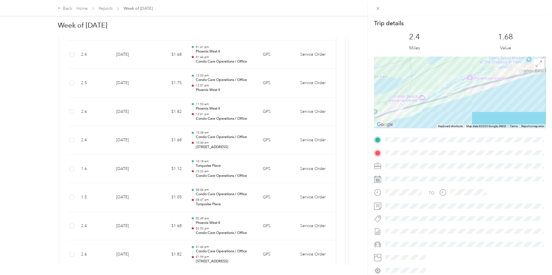
click at [153, 146] on div "Trip details This trip cannot be edited because it is either under review, appr…" at bounding box center [276, 137] width 552 height 275
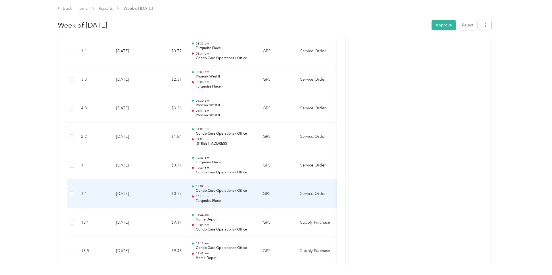
scroll to position [575, 0]
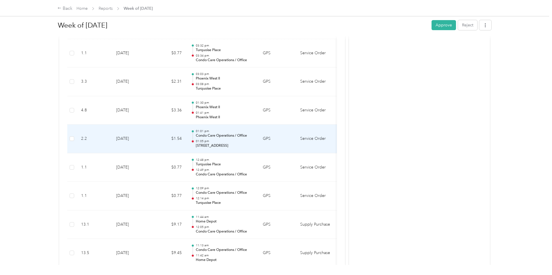
click at [159, 140] on td "$1.54" at bounding box center [169, 139] width 34 height 29
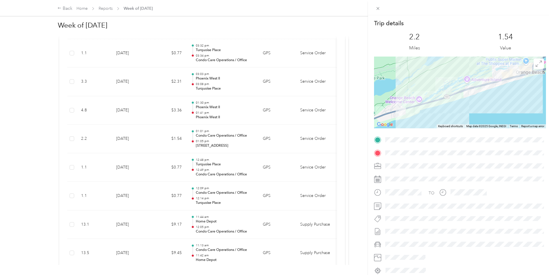
click at [159, 140] on div "Trip details This trip cannot be edited because it is either under review, appr…" at bounding box center [276, 137] width 552 height 275
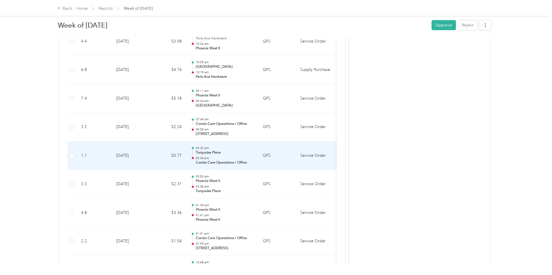
scroll to position [472, 0]
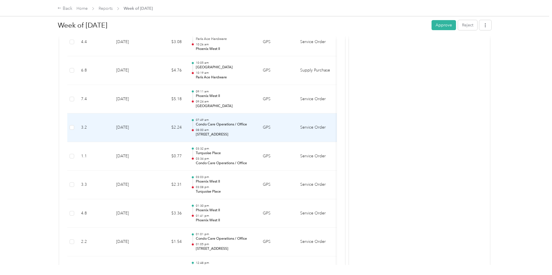
click at [167, 133] on td "$2.24" at bounding box center [169, 128] width 34 height 29
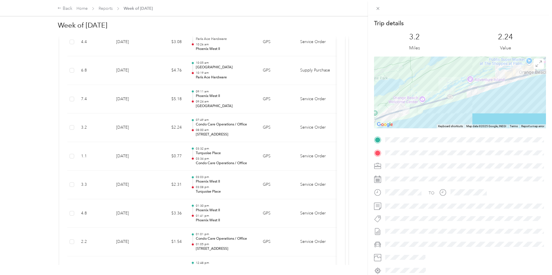
click at [160, 133] on div "Trip details This trip cannot be edited because it is either under review, appr…" at bounding box center [276, 137] width 552 height 275
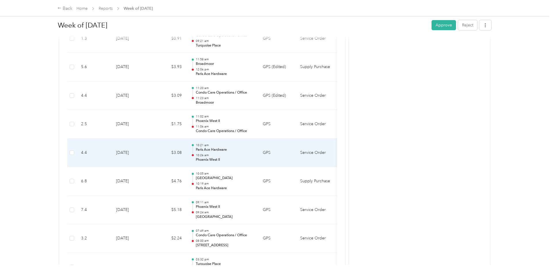
scroll to position [360, 0]
click at [160, 141] on td "$3.08" at bounding box center [169, 153] width 34 height 29
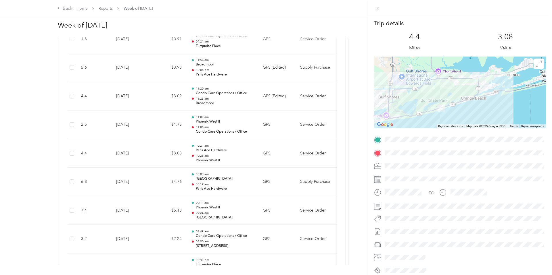
click at [160, 141] on div "Trip details This trip cannot be edited because it is either under review, appr…" at bounding box center [276, 137] width 552 height 275
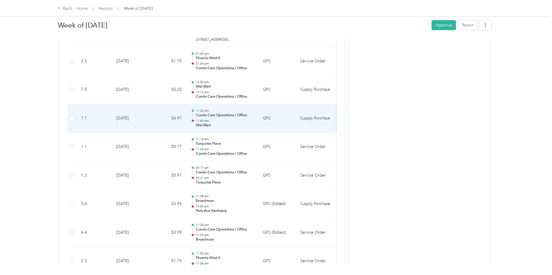
scroll to position [215, 0]
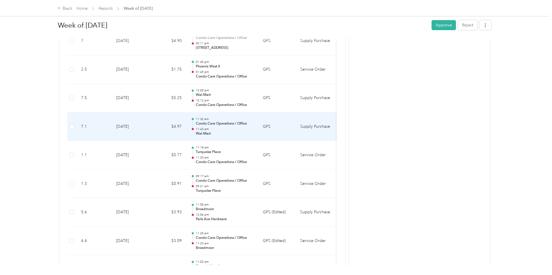
click at [158, 131] on td "$4.97" at bounding box center [169, 127] width 34 height 29
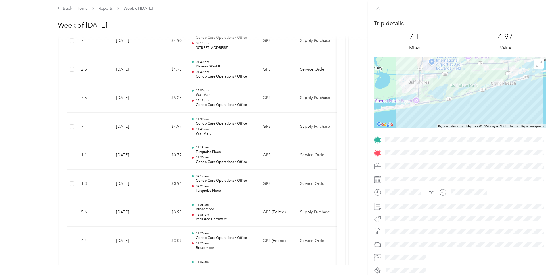
click at [142, 128] on div "Trip details This trip cannot be edited because it is either under review, appr…" at bounding box center [276, 137] width 552 height 275
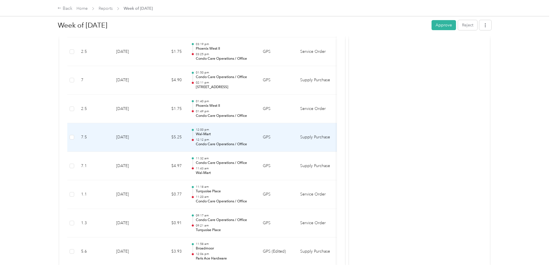
scroll to position [166, 0]
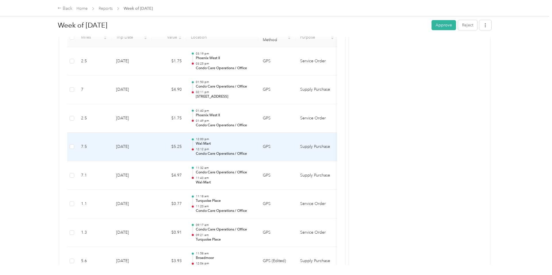
click at [144, 139] on td "[DATE]" at bounding box center [132, 147] width 40 height 29
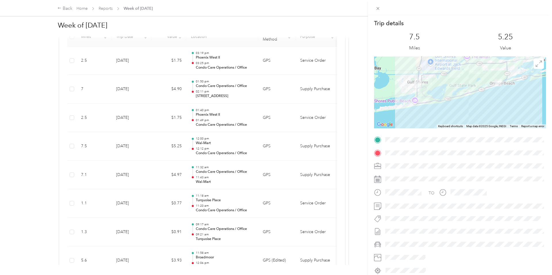
click at [144, 140] on div "Trip details This trip cannot be edited because it is either under review, appr…" at bounding box center [276, 137] width 552 height 275
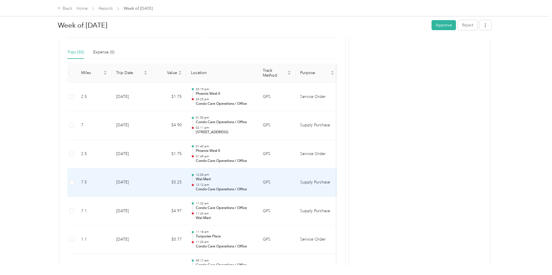
scroll to position [130, 0]
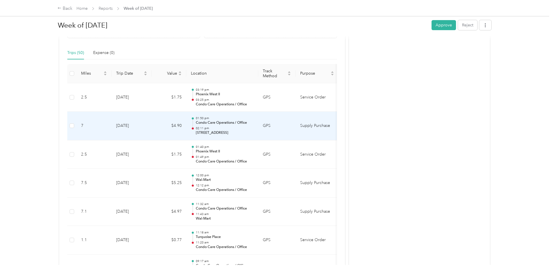
click at [147, 128] on td "[DATE]" at bounding box center [132, 126] width 40 height 29
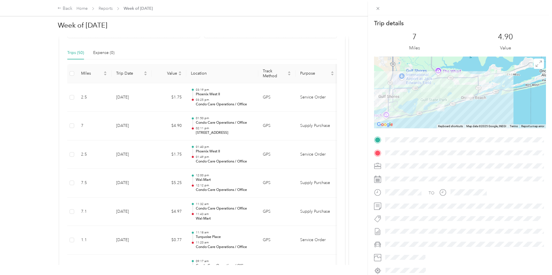
click at [150, 125] on div "Trip details This trip cannot be edited because it is either under review, appr…" at bounding box center [276, 137] width 552 height 275
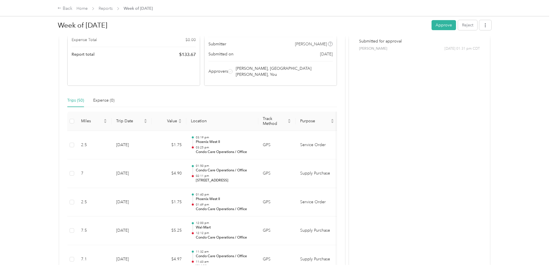
scroll to position [23, 0]
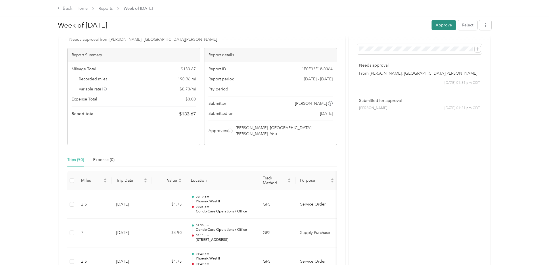
click at [443, 25] on button "Approve" at bounding box center [443, 25] width 24 height 10
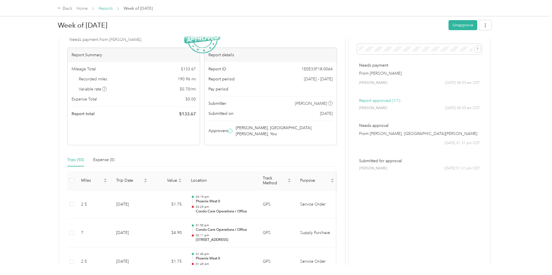
click at [105, 8] on link "Reports" at bounding box center [106, 8] width 14 height 5
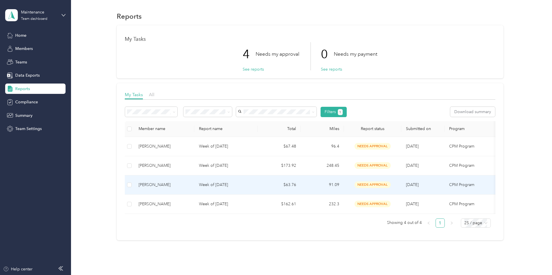
click at [183, 185] on div "[PERSON_NAME]" at bounding box center [164, 185] width 51 height 6
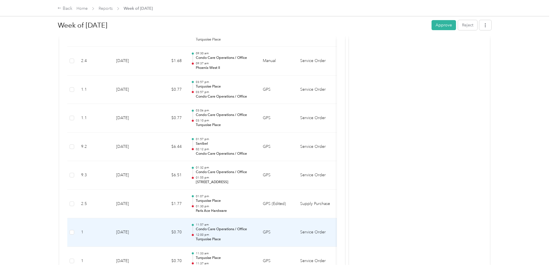
scroll to position [592, 0]
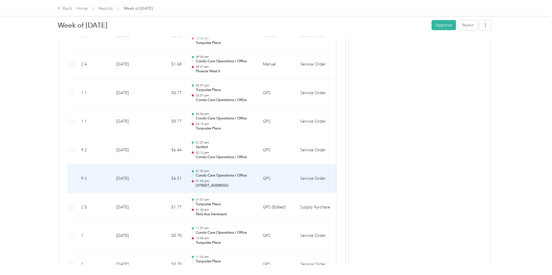
click at [208, 179] on p "01:55 pm" at bounding box center [225, 181] width 58 height 4
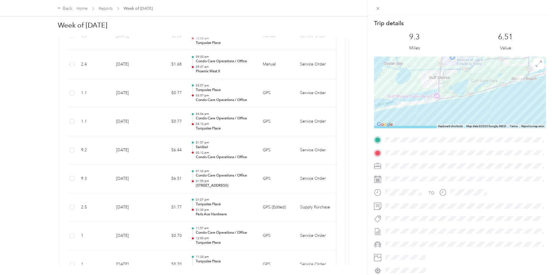
click at [211, 177] on div "Trip details This trip cannot be edited because it is either under review, appr…" at bounding box center [276, 137] width 552 height 275
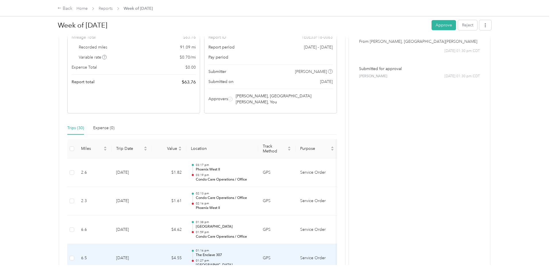
scroll to position [51, 0]
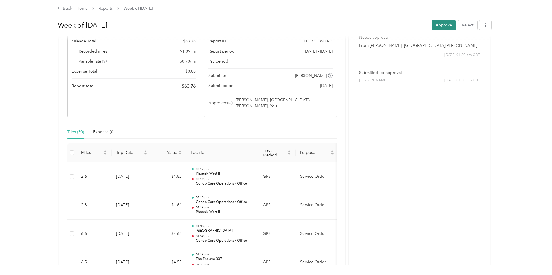
click at [440, 24] on button "Approve" at bounding box center [443, 25] width 24 height 10
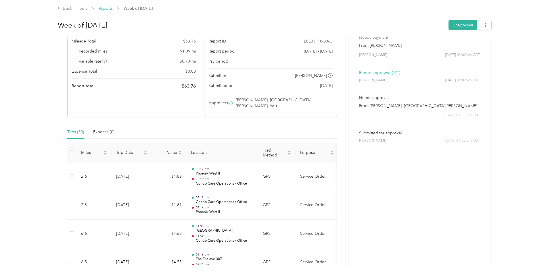
click at [104, 9] on link "Reports" at bounding box center [106, 8] width 14 height 5
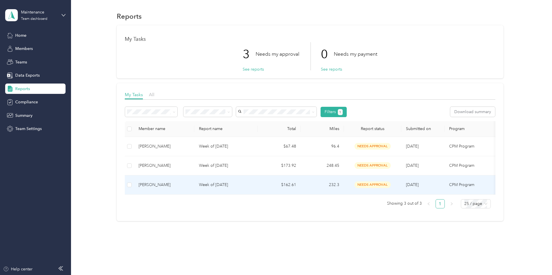
click at [187, 186] on div "[PERSON_NAME]" at bounding box center [164, 185] width 51 height 6
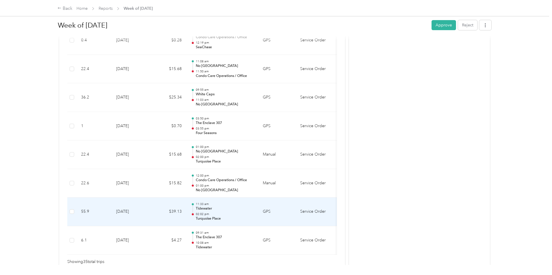
scroll to position [958, 0]
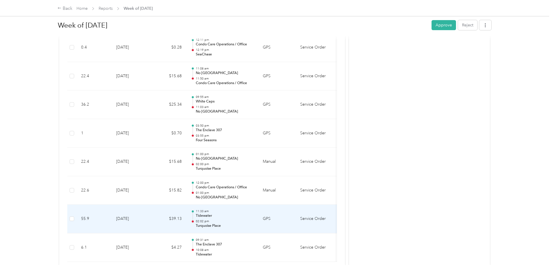
click at [142, 212] on td "[DATE]" at bounding box center [132, 219] width 40 height 29
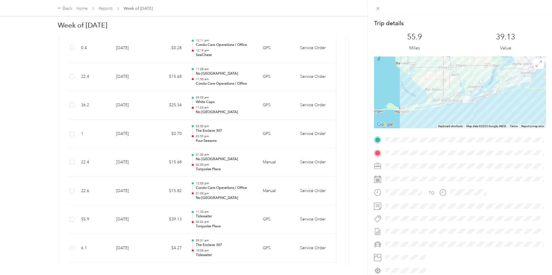
click at [159, 185] on div "Trip details This trip cannot be edited because it is either under review, appr…" at bounding box center [276, 137] width 552 height 275
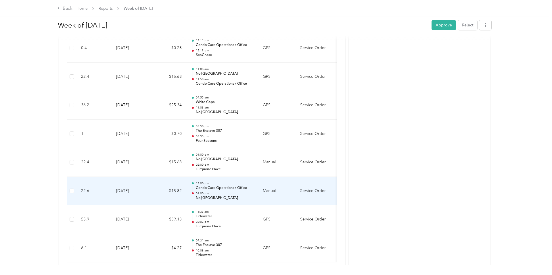
click at [159, 185] on td "$15.82" at bounding box center [169, 191] width 34 height 29
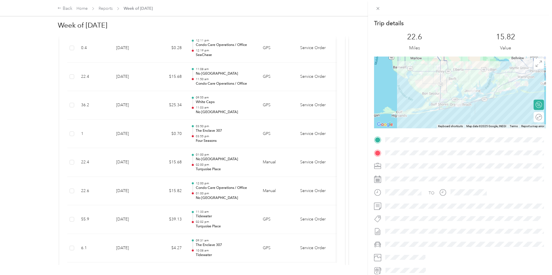
click at [155, 163] on div "Trip details This trip cannot be edited because it is either under review, appr…" at bounding box center [276, 137] width 552 height 275
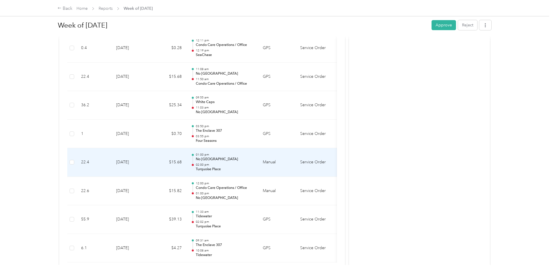
click at [155, 163] on td "$15.68" at bounding box center [169, 162] width 34 height 29
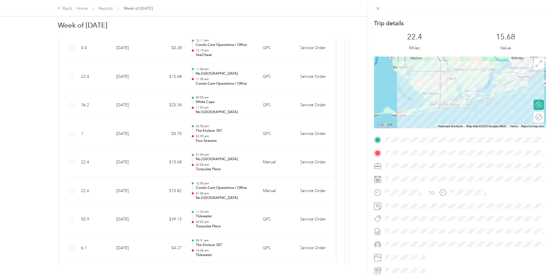
click at [152, 221] on div "Trip details This trip cannot be edited because it is either under review, appr…" at bounding box center [276, 137] width 552 height 275
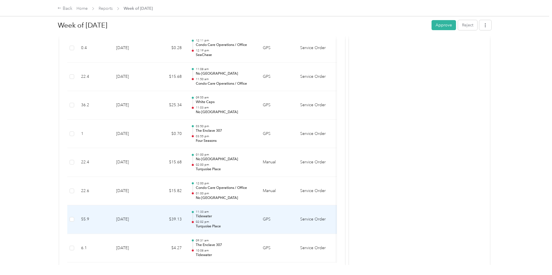
click at [152, 221] on td "$39.13" at bounding box center [169, 220] width 34 height 29
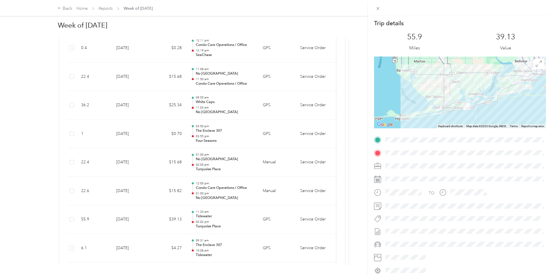
click at [220, 214] on div "Trip details This trip cannot be edited because it is either under review, appr…" at bounding box center [276, 137] width 552 height 275
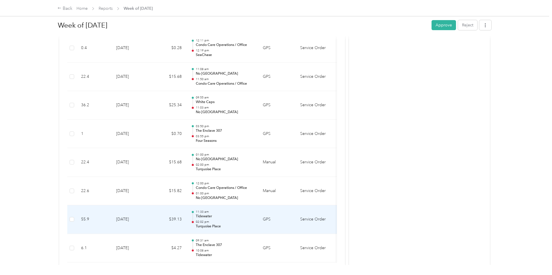
click at [231, 220] on p "02:02 pm" at bounding box center [225, 222] width 58 height 4
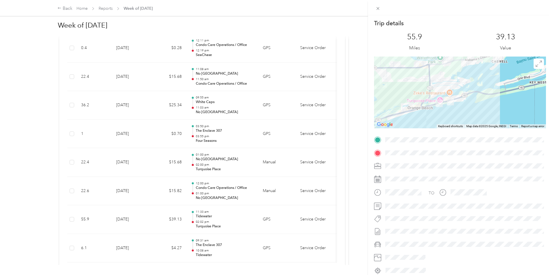
drag, startPoint x: 448, startPoint y: 98, endPoint x: 444, endPoint y: 122, distance: 25.0
click at [444, 124] on div at bounding box center [460, 93] width 172 height 72
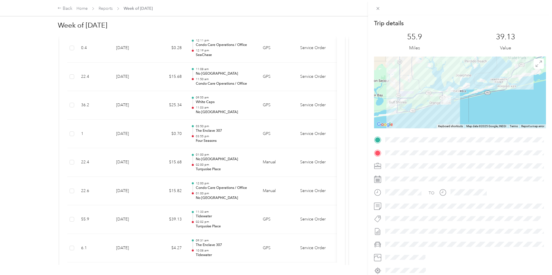
click at [153, 217] on div "Trip details This trip cannot be edited because it is either under review, appr…" at bounding box center [276, 137] width 552 height 275
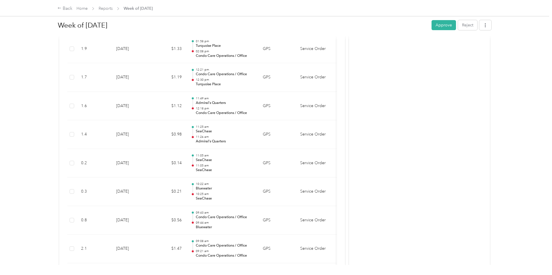
scroll to position [504, 0]
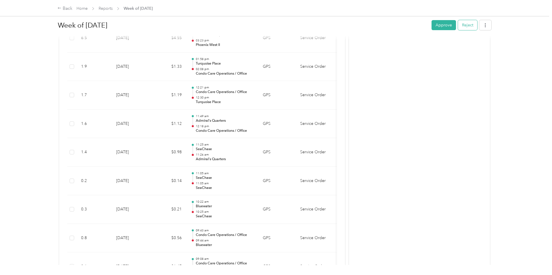
click at [470, 22] on button "Reject" at bounding box center [467, 25] width 19 height 10
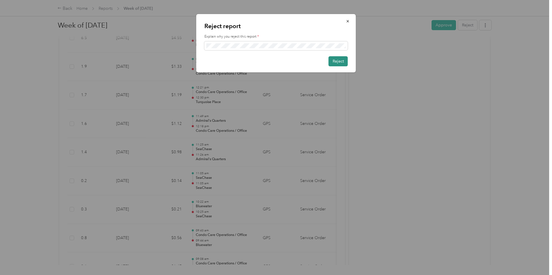
click at [343, 60] on button "Reject" at bounding box center [338, 61] width 19 height 10
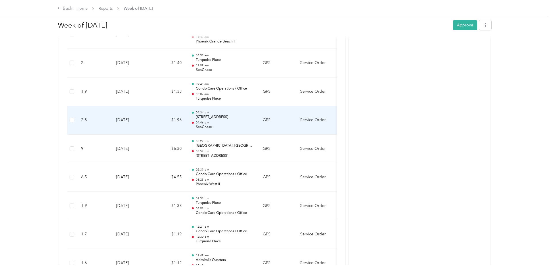
scroll to position [365, 0]
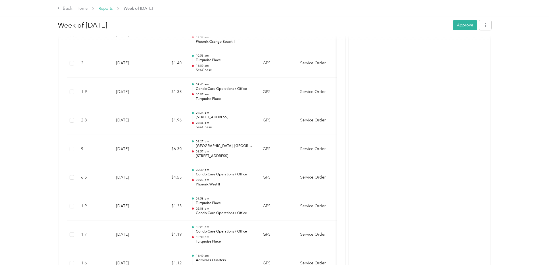
click at [108, 7] on link "Reports" at bounding box center [106, 8] width 14 height 5
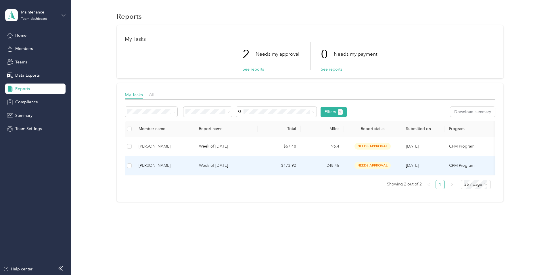
click at [196, 163] on td "Week of [DATE]" at bounding box center [225, 165] width 63 height 19
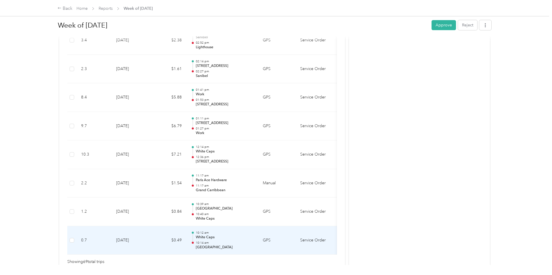
scroll to position [1932, 0]
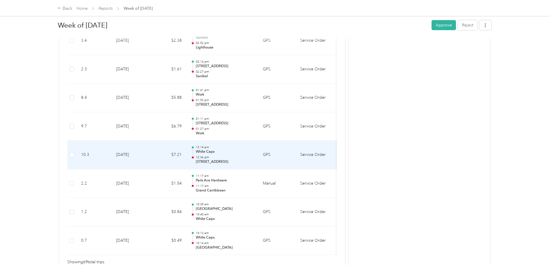
click at [154, 151] on td "$7.21" at bounding box center [169, 155] width 34 height 29
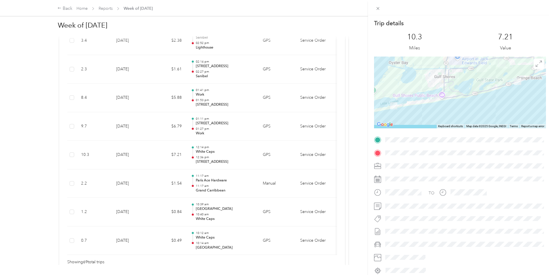
click at [154, 151] on div "Trip details This trip cannot be edited because it is either under review, appr…" at bounding box center [276, 137] width 552 height 275
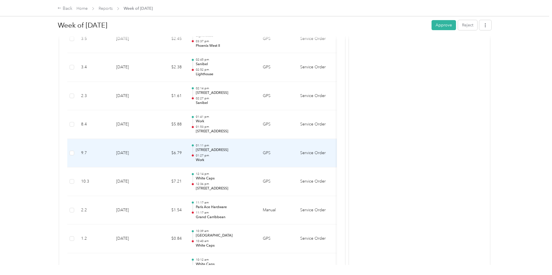
scroll to position [1894, 0]
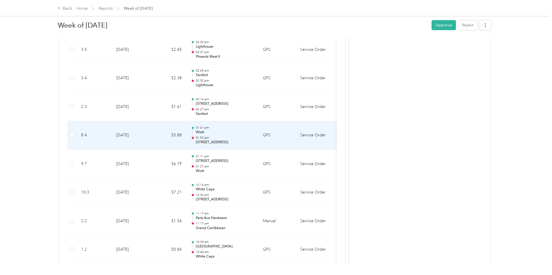
click at [171, 130] on td "$5.88" at bounding box center [169, 135] width 34 height 29
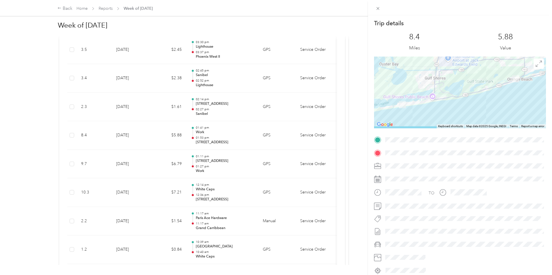
click at [170, 130] on div "Trip details This trip cannot be edited because it is either under review, appr…" at bounding box center [276, 137] width 552 height 275
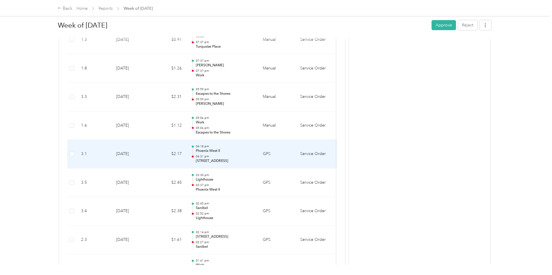
scroll to position [1758, 0]
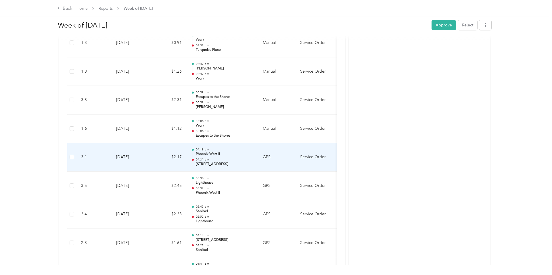
click at [165, 153] on td "$2.17" at bounding box center [169, 157] width 34 height 29
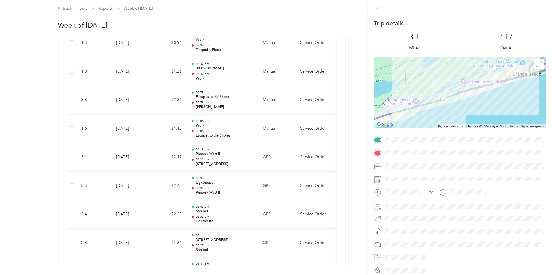
click at [165, 153] on div "Trip details This trip cannot be edited because it is either under review, appr…" at bounding box center [276, 137] width 552 height 275
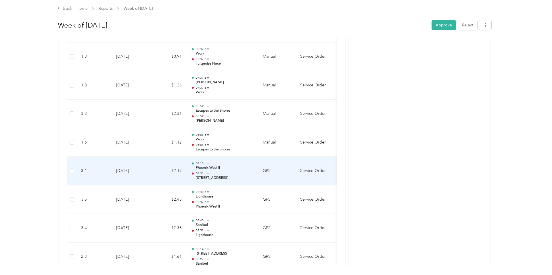
click at [167, 168] on td "$2.17" at bounding box center [169, 171] width 34 height 29
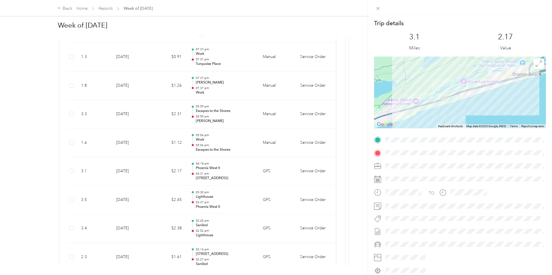
click at [167, 168] on div "Trip details This trip cannot be edited because it is either under review, appr…" at bounding box center [276, 137] width 552 height 275
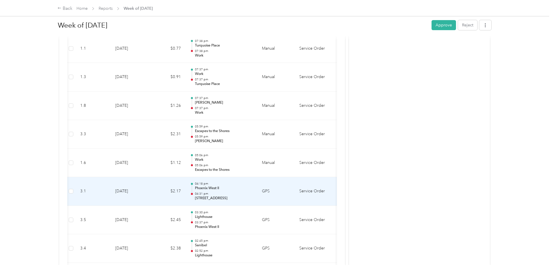
scroll to position [1721, 0]
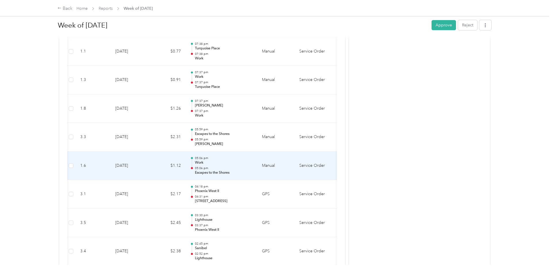
click at [160, 165] on td "$1.12" at bounding box center [168, 166] width 34 height 29
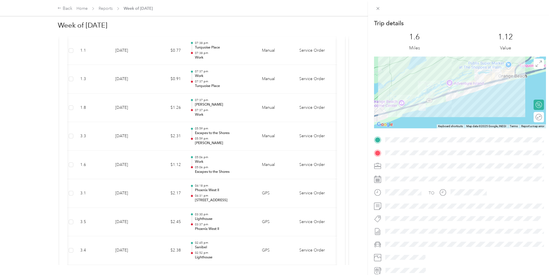
click at [160, 165] on div "Trip details This trip cannot be edited because it is either under review, appr…" at bounding box center [276, 137] width 552 height 275
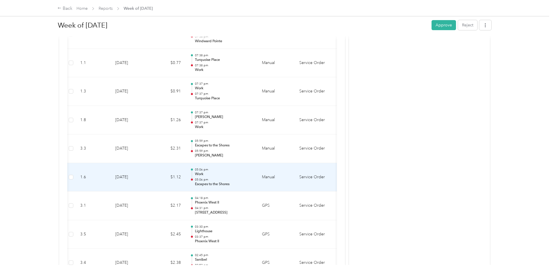
scroll to position [1709, 0]
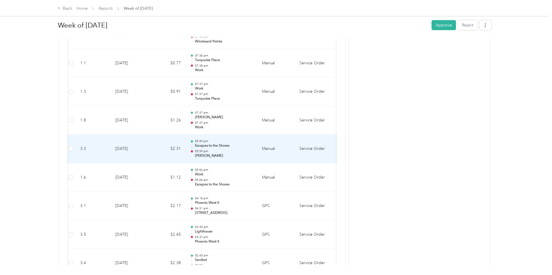
click at [156, 150] on td "$2.31" at bounding box center [168, 149] width 34 height 29
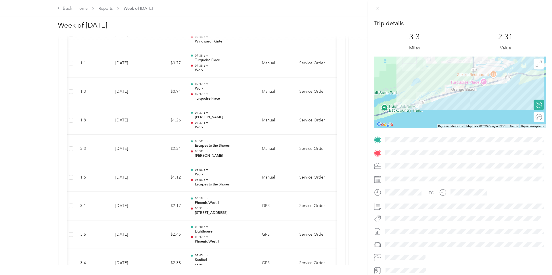
click at [156, 150] on div "Trip details This trip cannot be edited because it is either under review, appr…" at bounding box center [276, 137] width 552 height 275
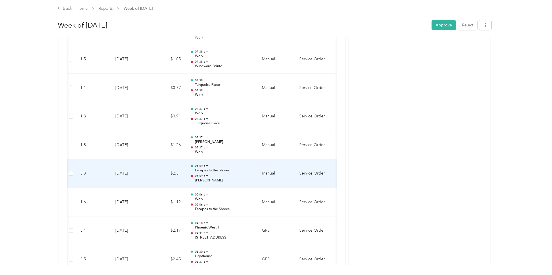
click at [156, 150] on td "$1.26" at bounding box center [168, 145] width 34 height 29
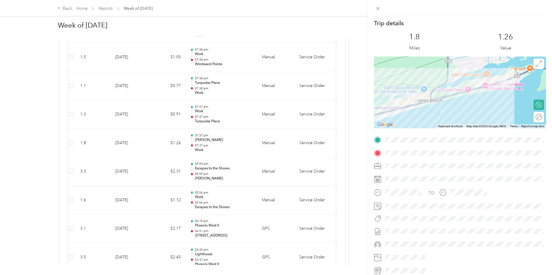
scroll to position [1685, 0]
click at [157, 146] on div "Trip details This trip cannot be edited because it is either under review, appr…" at bounding box center [276, 137] width 552 height 275
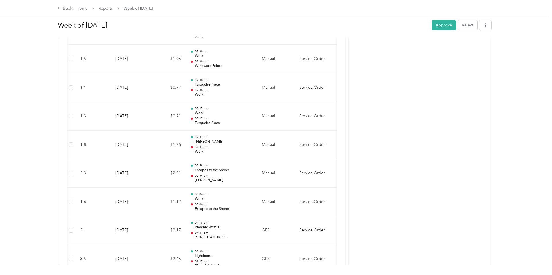
scroll to position [1687, 0]
